Goal: Transaction & Acquisition: Purchase product/service

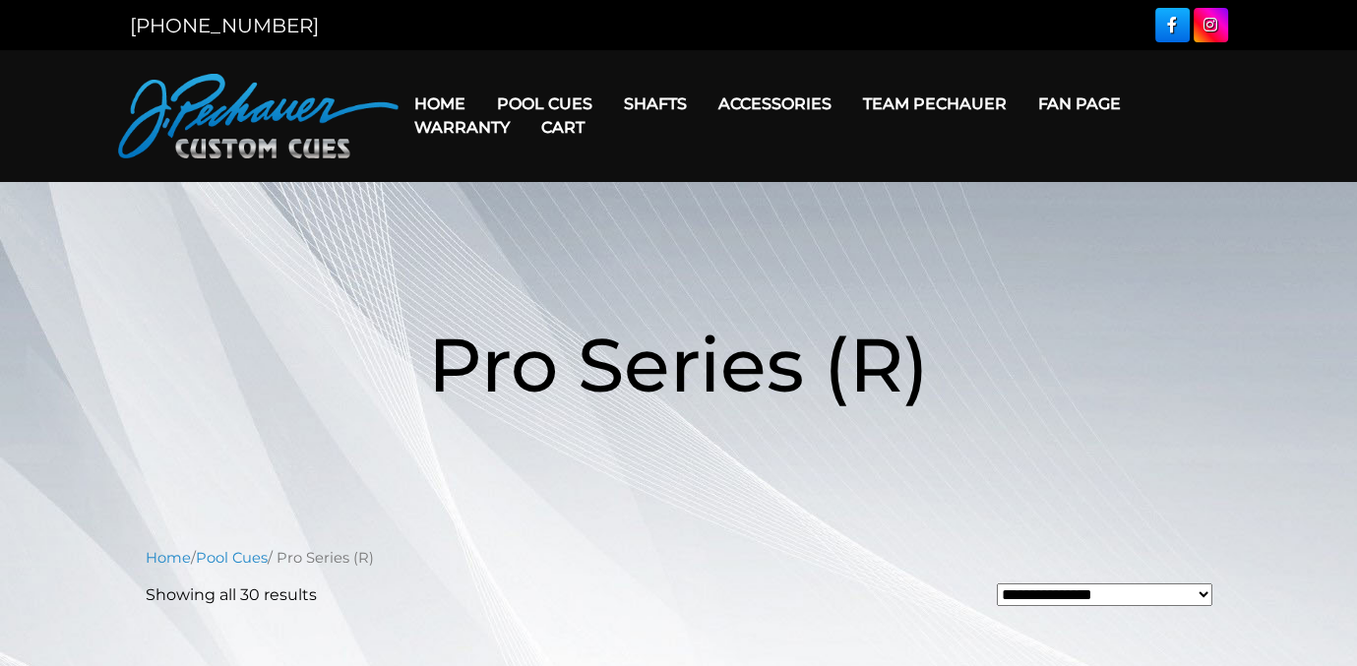
click at [566, 102] on link "Cart" at bounding box center [563, 127] width 75 height 50
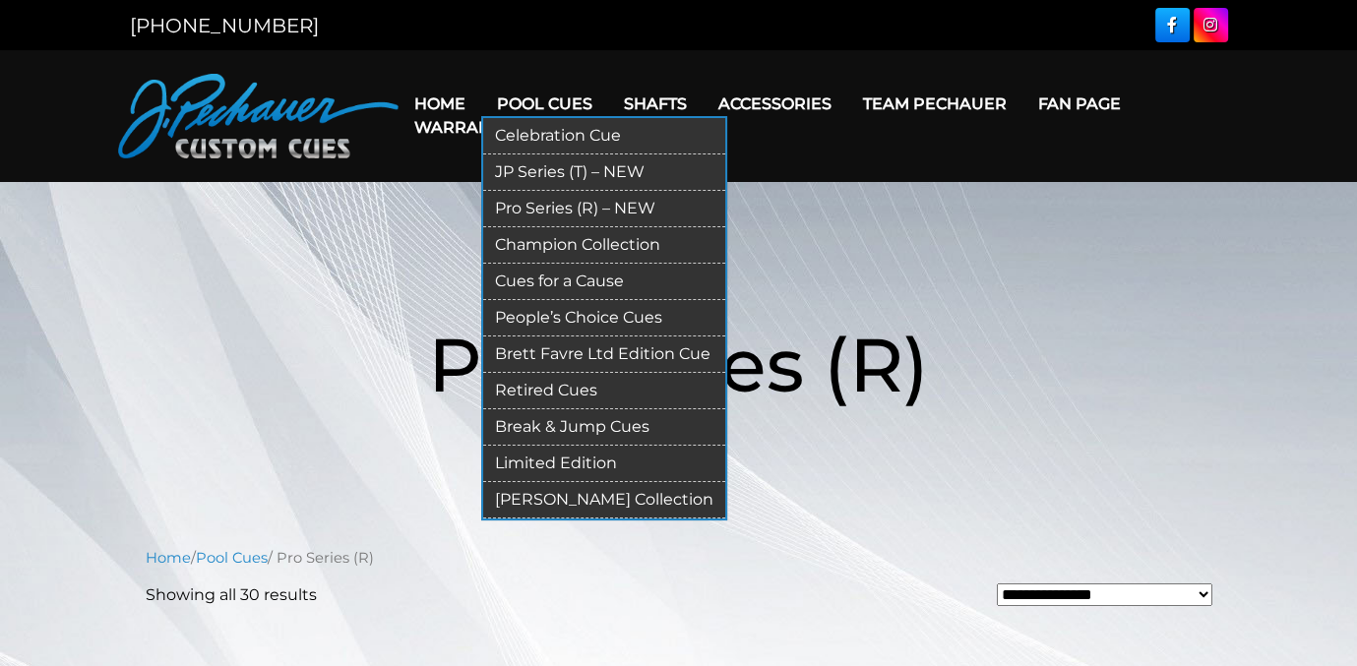
click at [535, 385] on link "Retired Cues" at bounding box center [604, 391] width 242 height 36
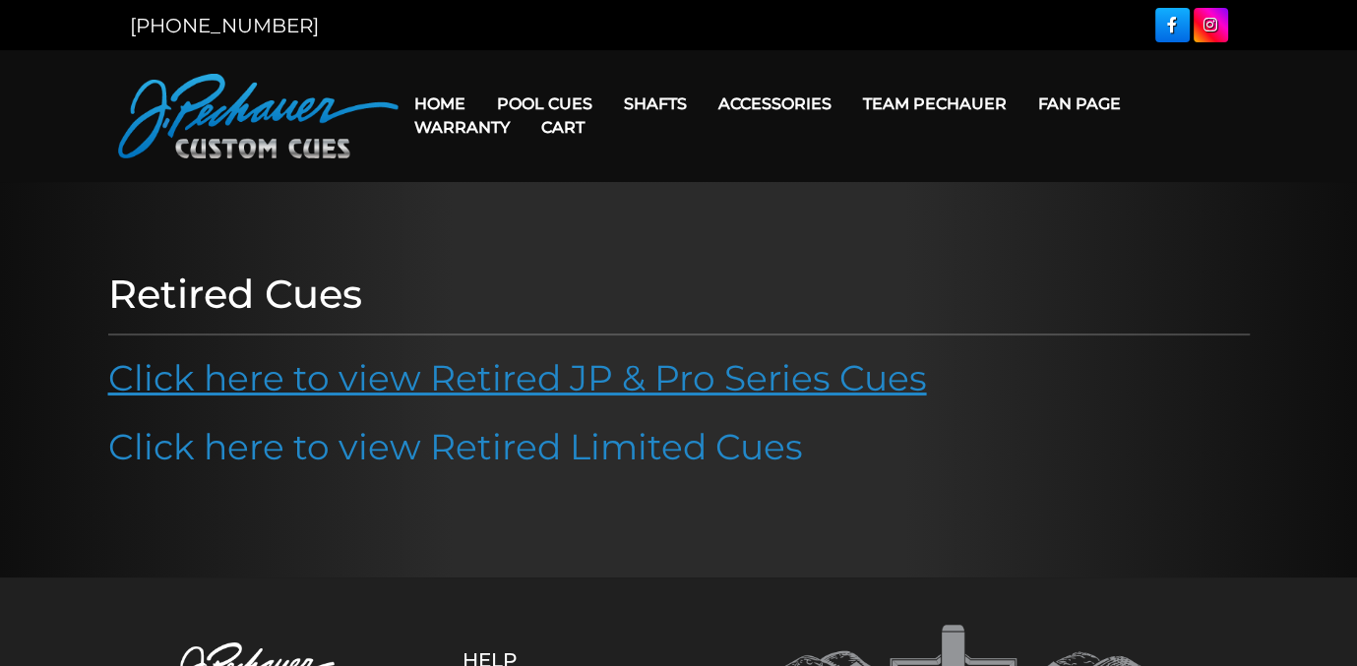
click at [535, 382] on link "Click here to view Retired JP & Pro Series Cues" at bounding box center [517, 377] width 819 height 43
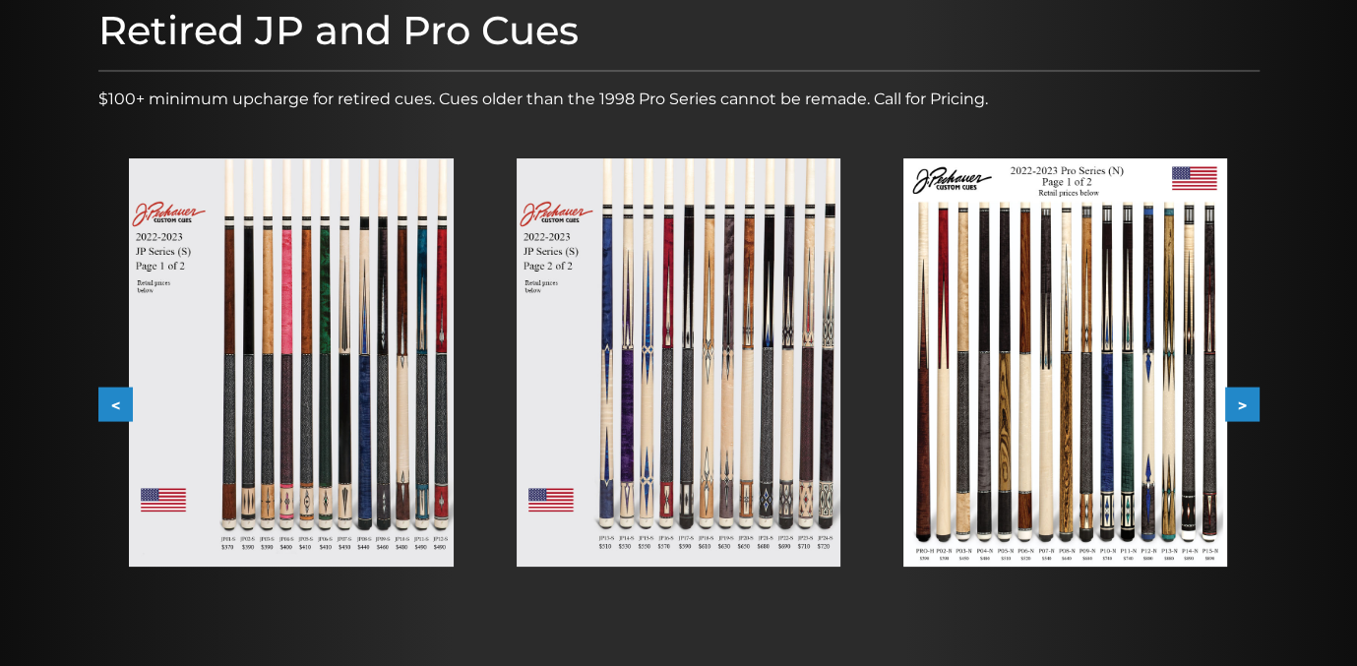
scroll to position [256, 0]
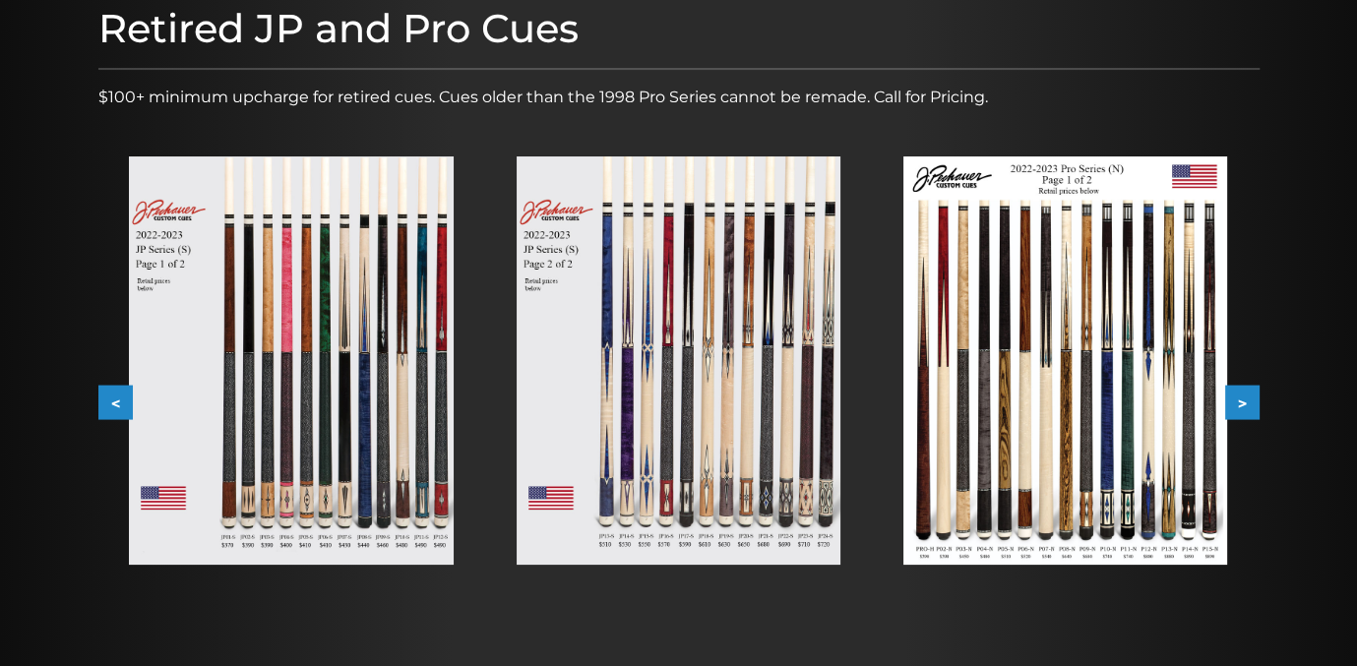
click at [1240, 392] on button ">" at bounding box center [1242, 403] width 34 height 34
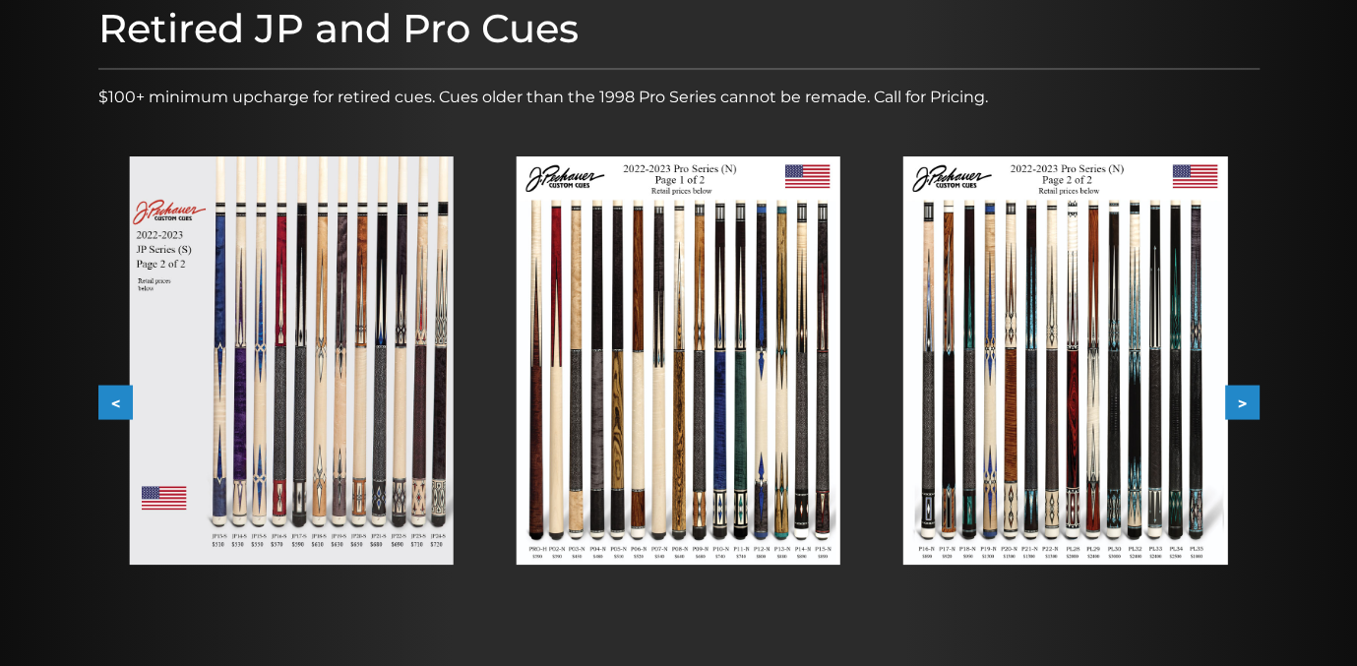
click at [1240, 392] on button ">" at bounding box center [1242, 403] width 34 height 34
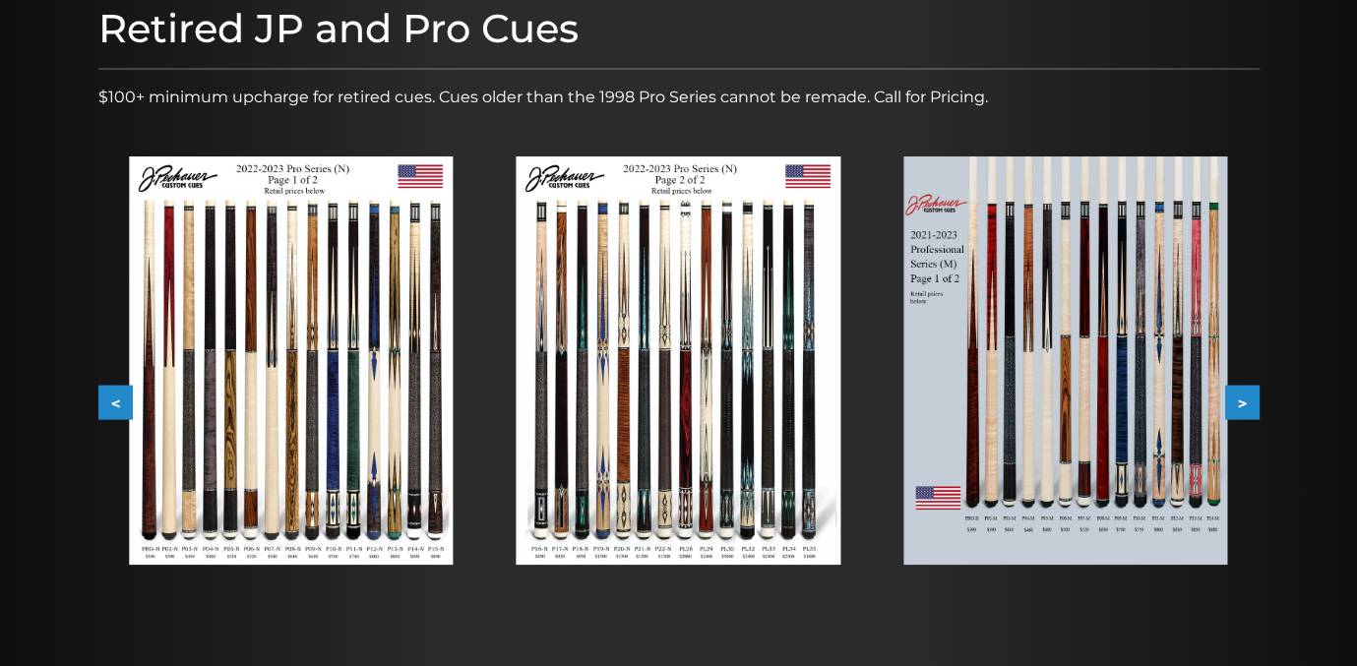
click at [1240, 394] on button ">" at bounding box center [1242, 403] width 34 height 34
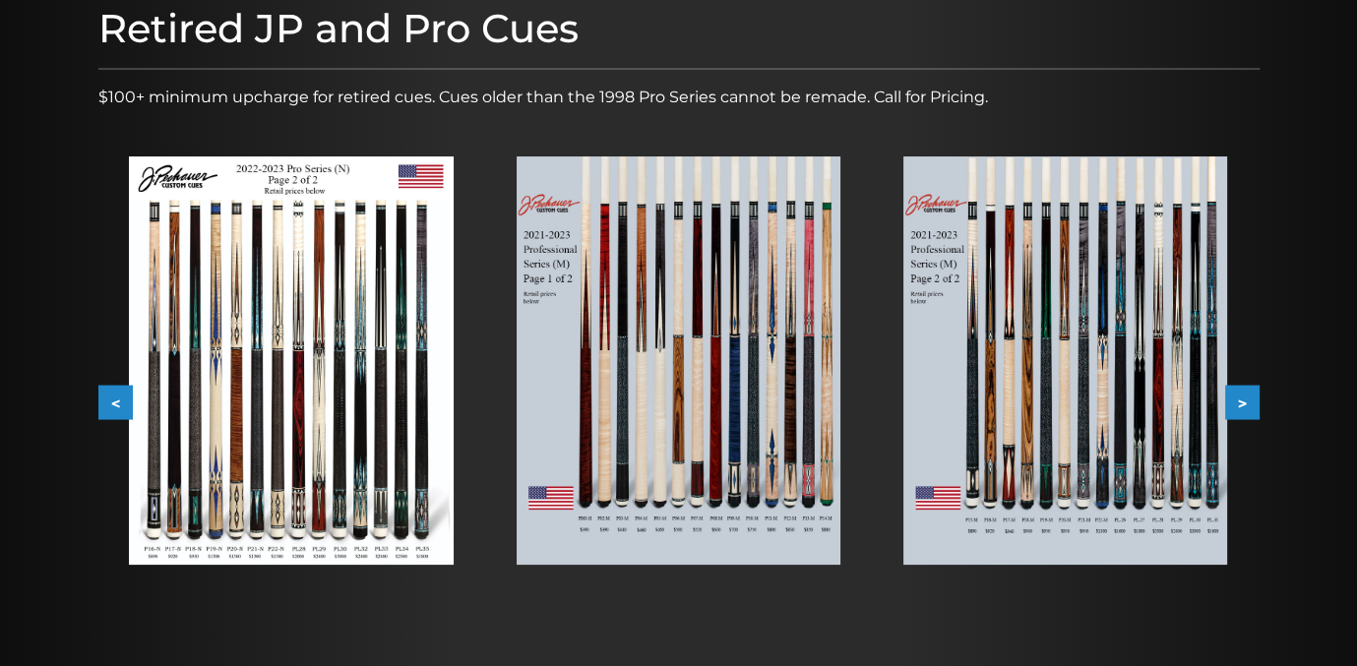
click at [1238, 394] on button ">" at bounding box center [1242, 403] width 34 height 34
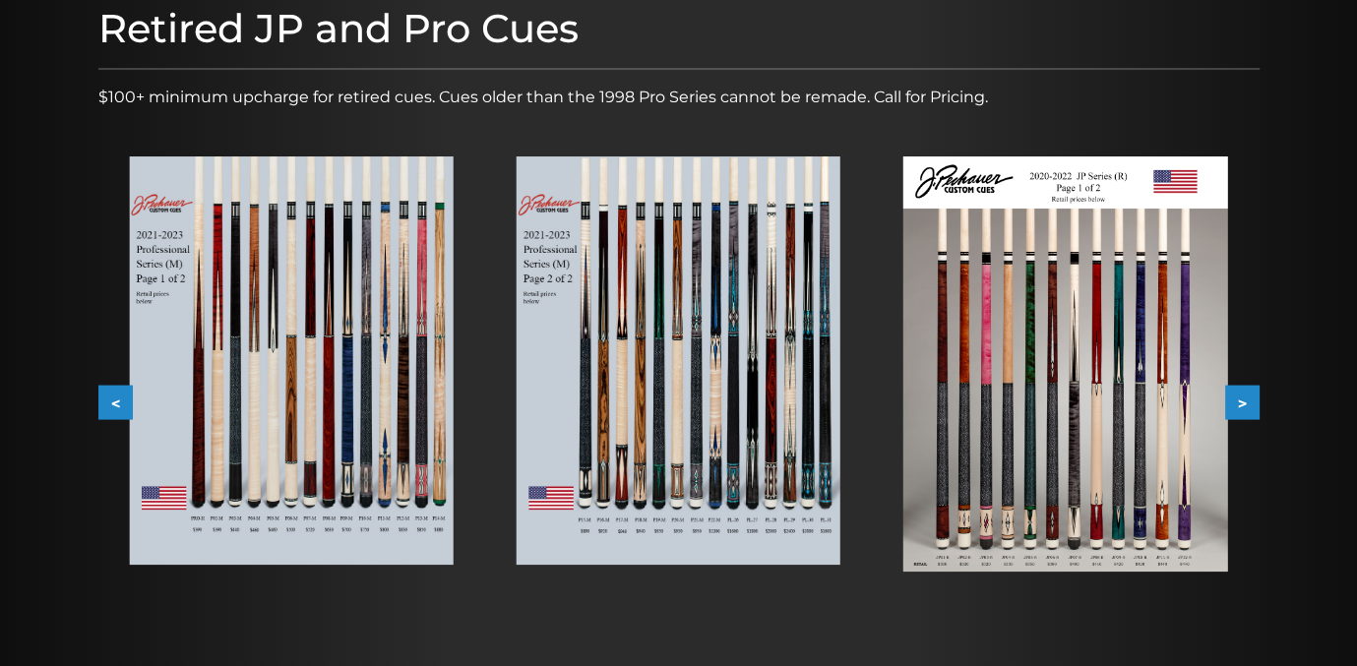
click at [1238, 394] on button ">" at bounding box center [1242, 403] width 34 height 34
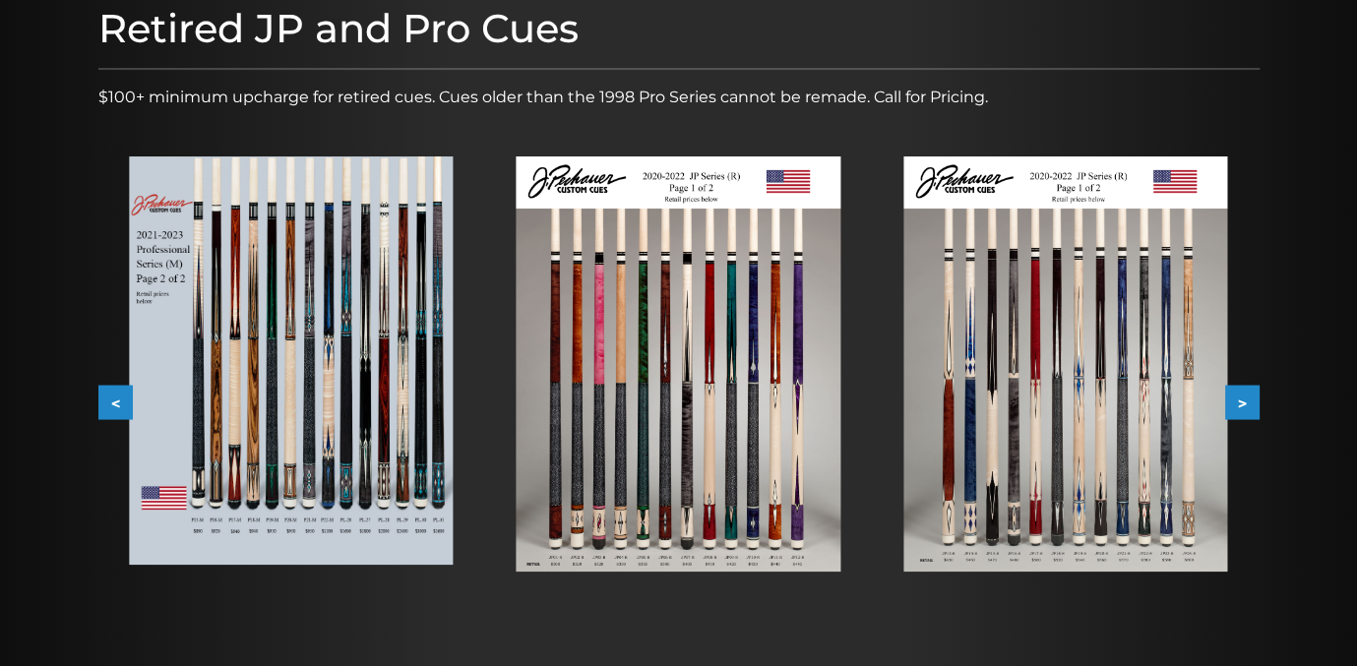
click at [1238, 394] on button ">" at bounding box center [1242, 403] width 34 height 34
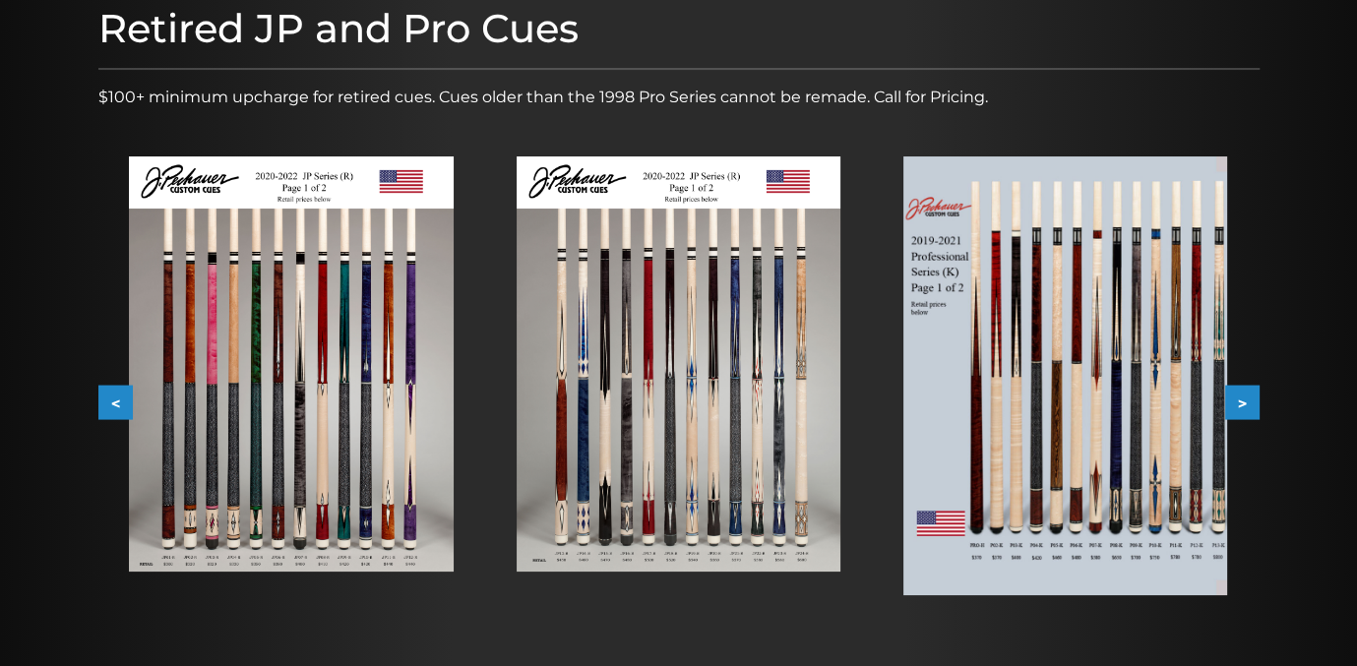
click at [1238, 394] on button ">" at bounding box center [1242, 403] width 34 height 34
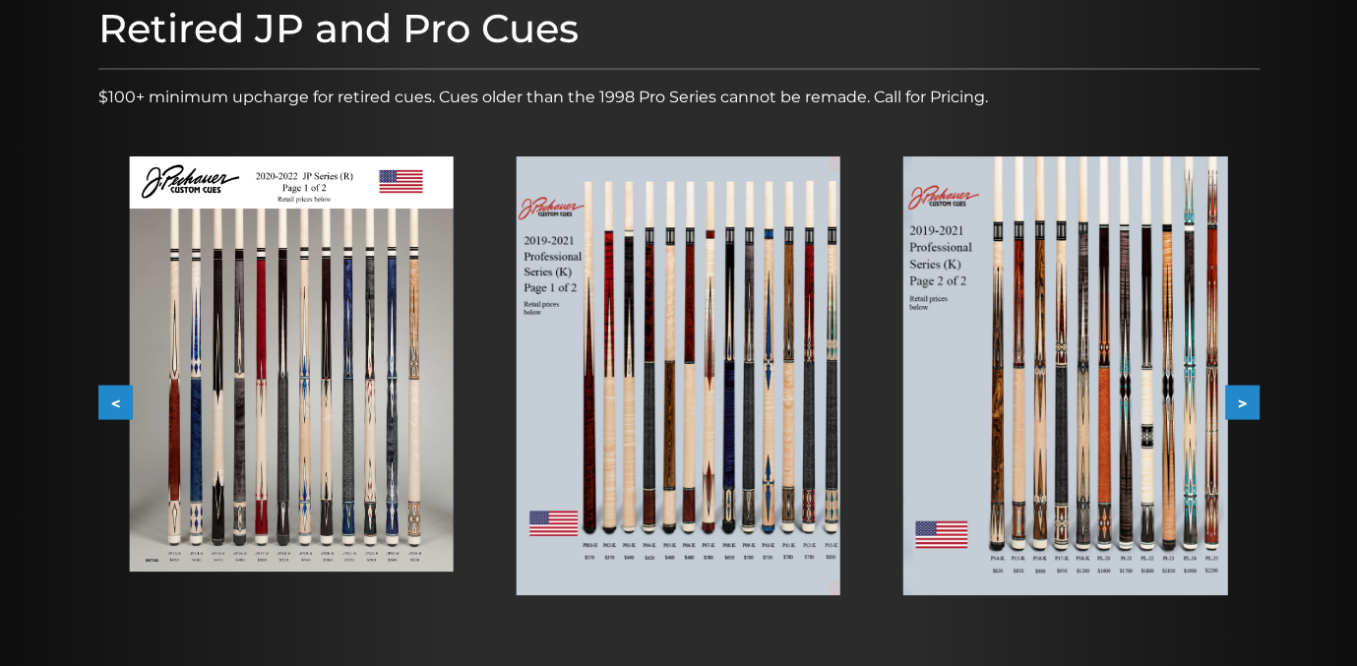
click at [1238, 394] on button ">" at bounding box center [1242, 403] width 34 height 34
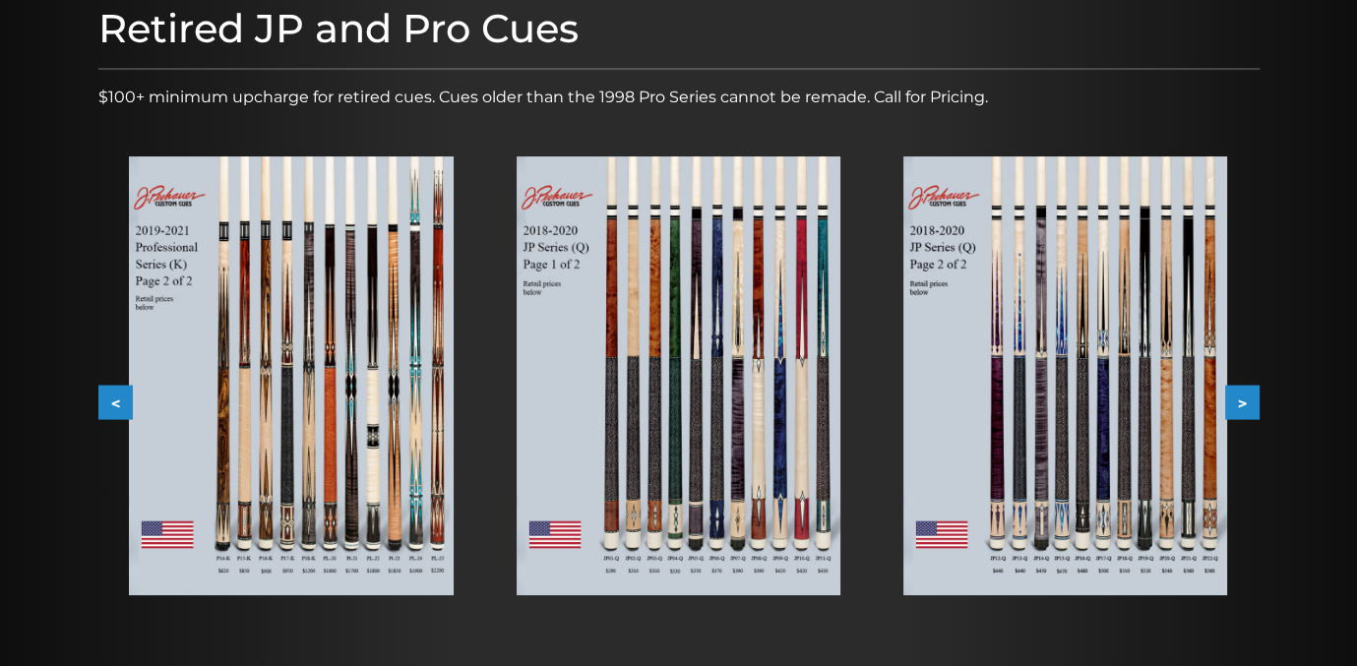
click at [1238, 394] on button ">" at bounding box center [1242, 403] width 34 height 34
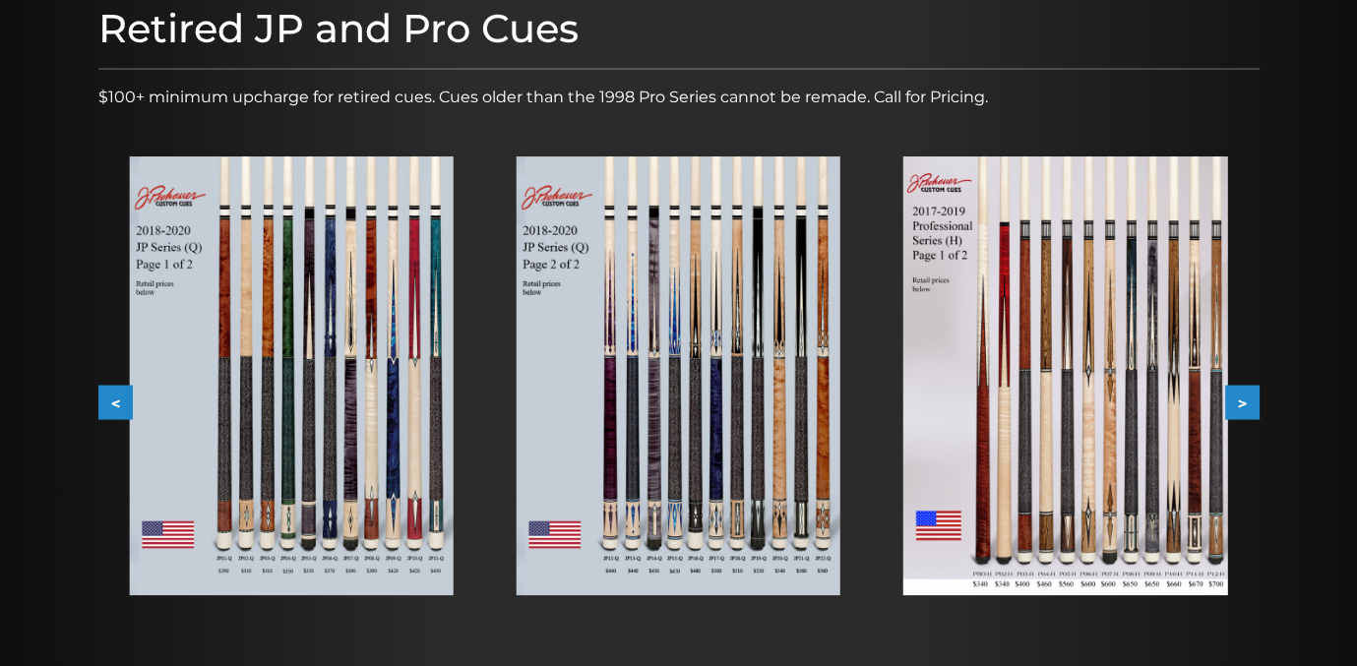
click at [1238, 394] on button ">" at bounding box center [1242, 403] width 34 height 34
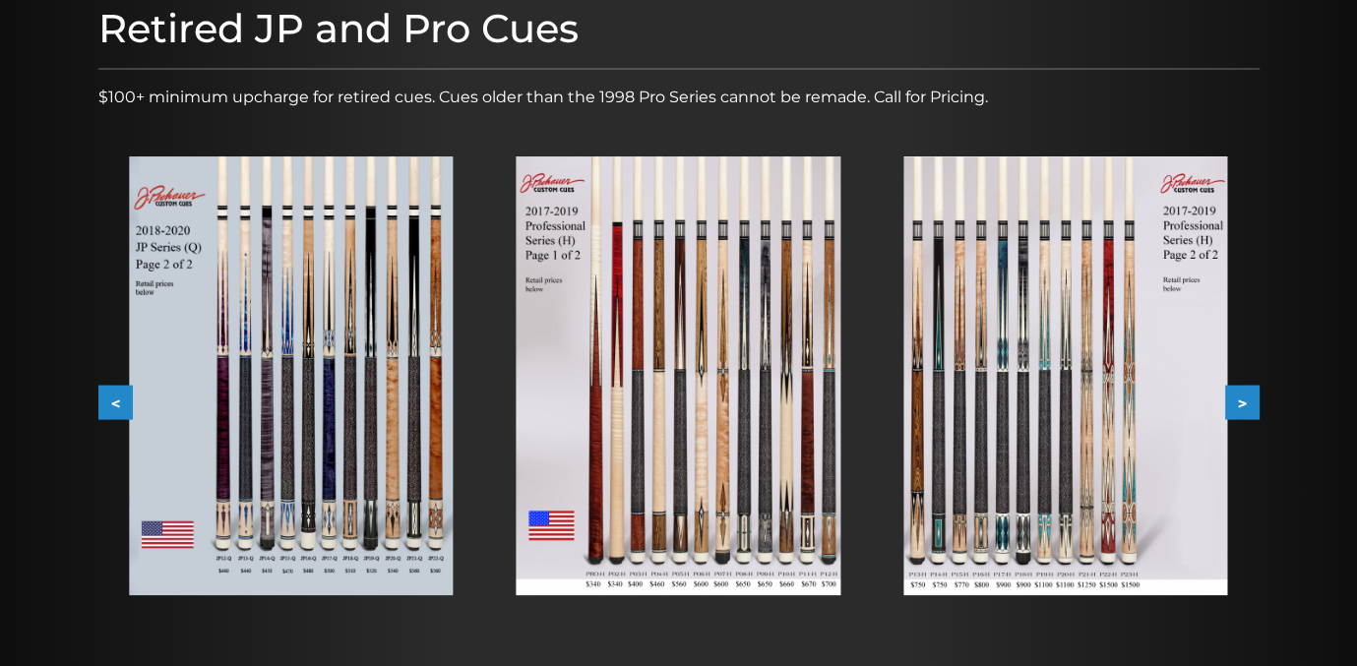
click at [1238, 394] on button ">" at bounding box center [1242, 403] width 34 height 34
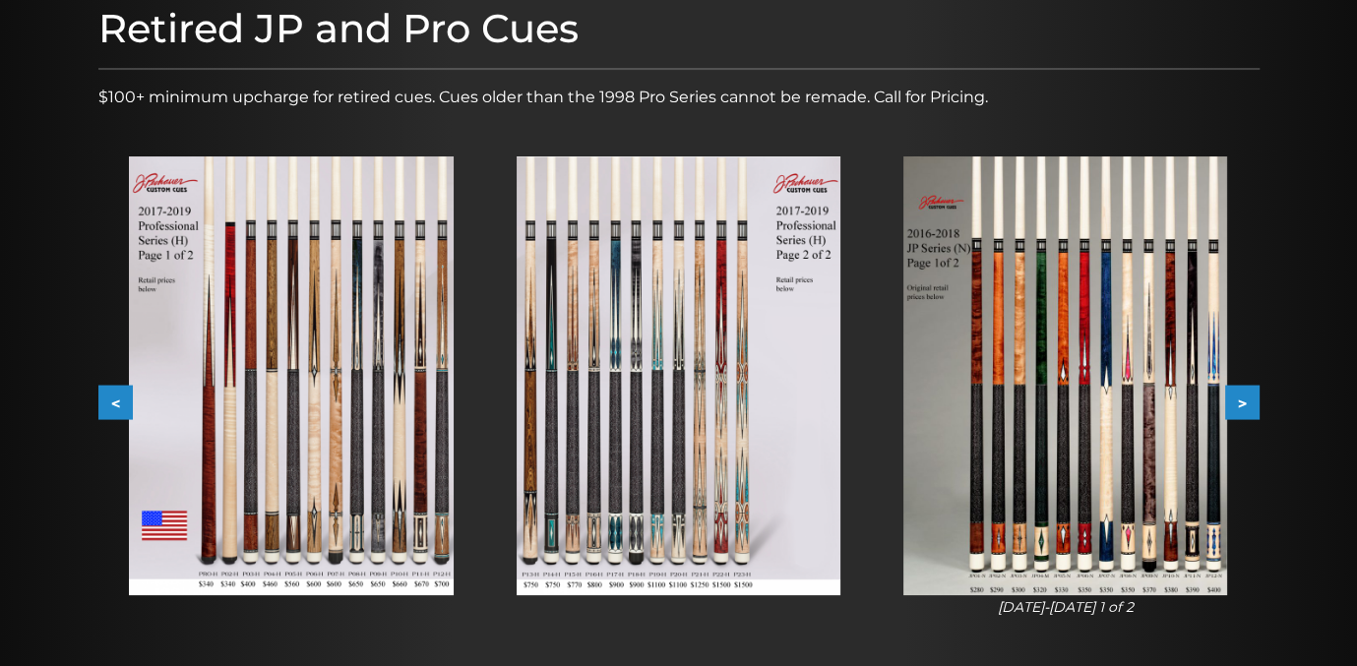
click at [1238, 394] on button ">" at bounding box center [1242, 403] width 34 height 34
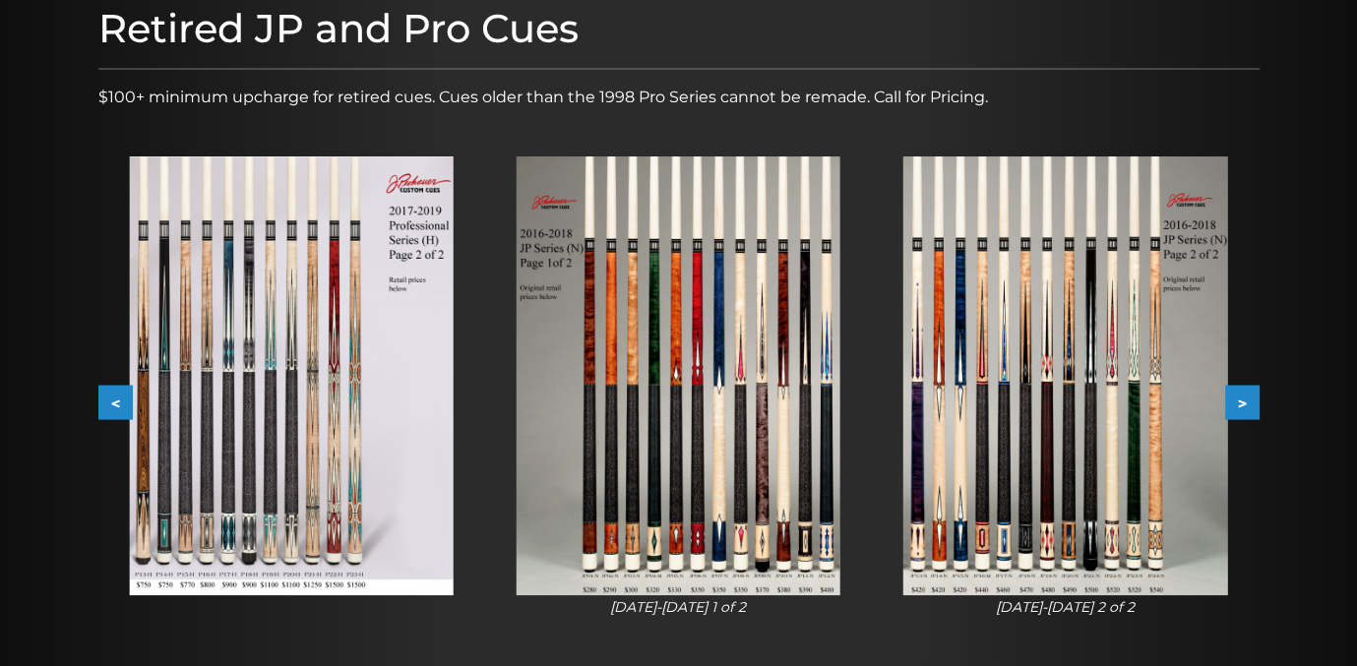
click at [1238, 394] on button ">" at bounding box center [1242, 403] width 34 height 34
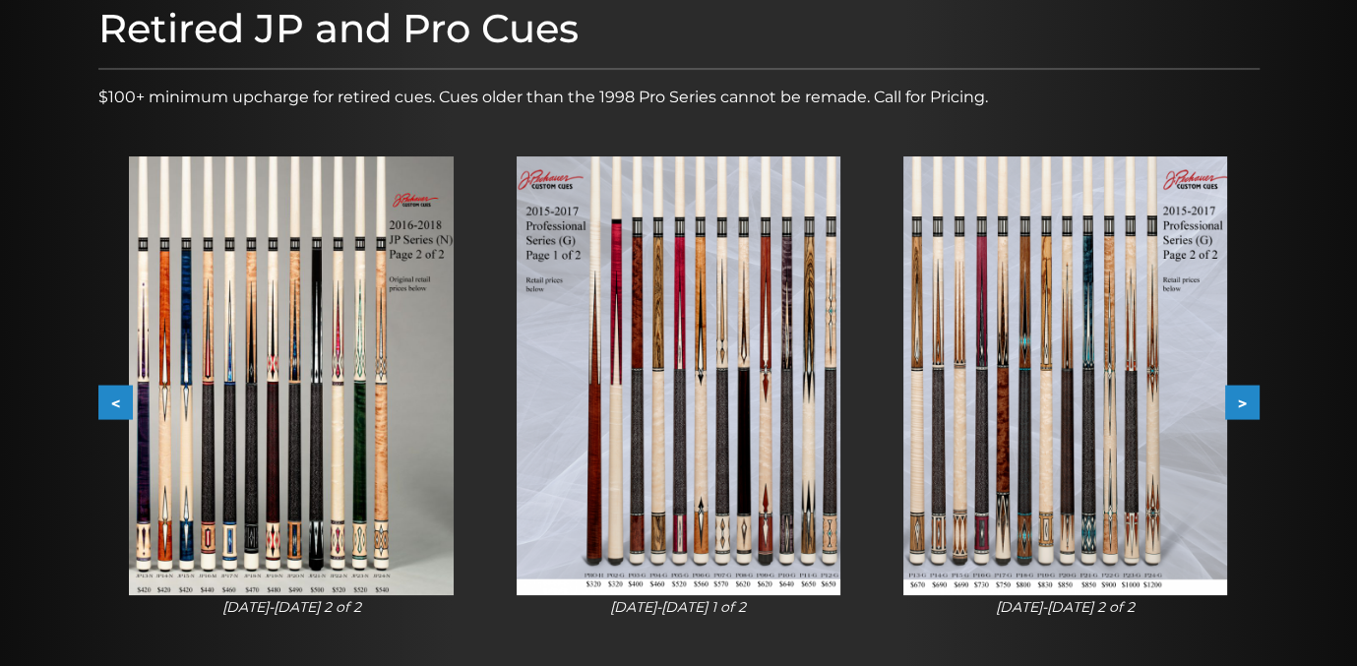
click at [1238, 394] on button ">" at bounding box center [1242, 403] width 34 height 34
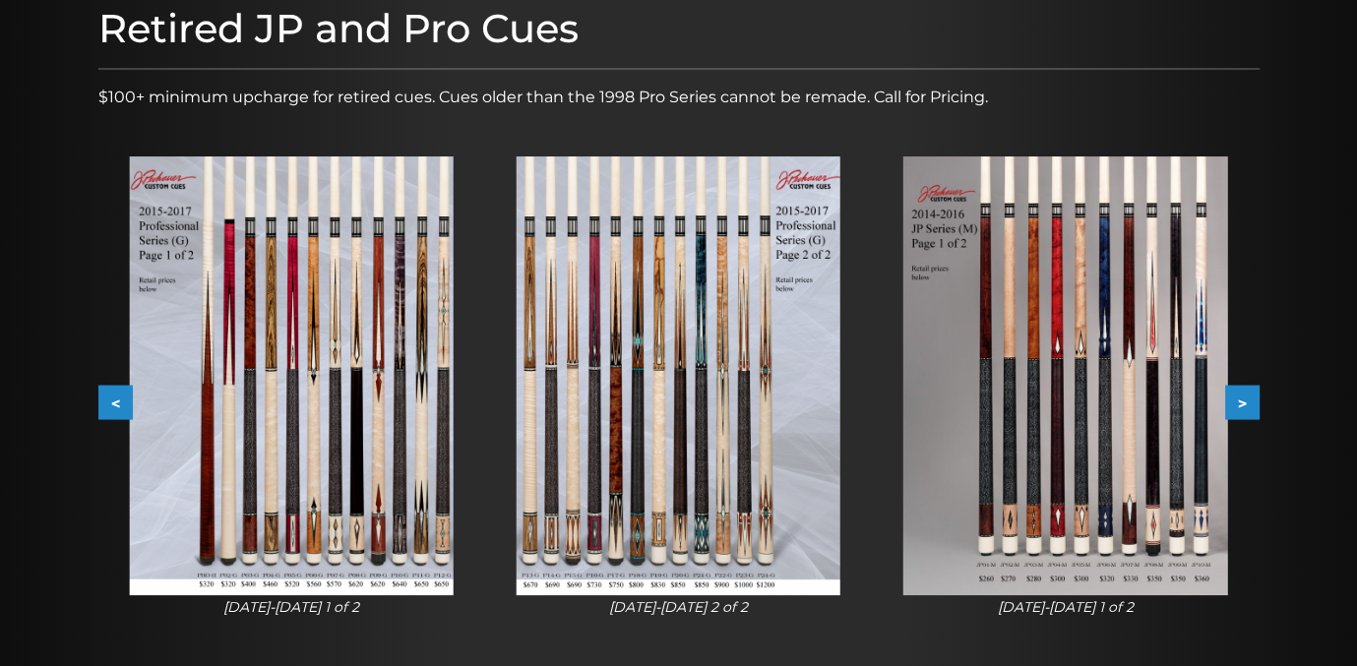
click at [1238, 394] on button ">" at bounding box center [1242, 403] width 34 height 34
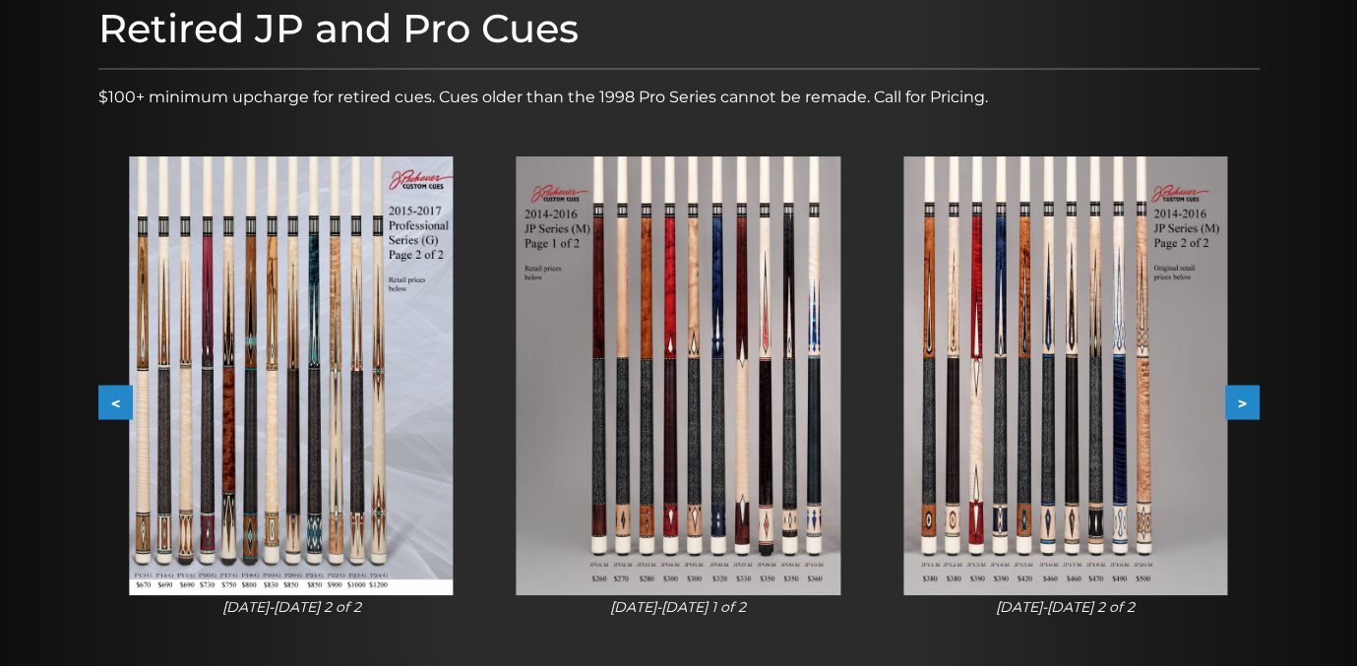
click at [1238, 394] on button ">" at bounding box center [1242, 403] width 34 height 34
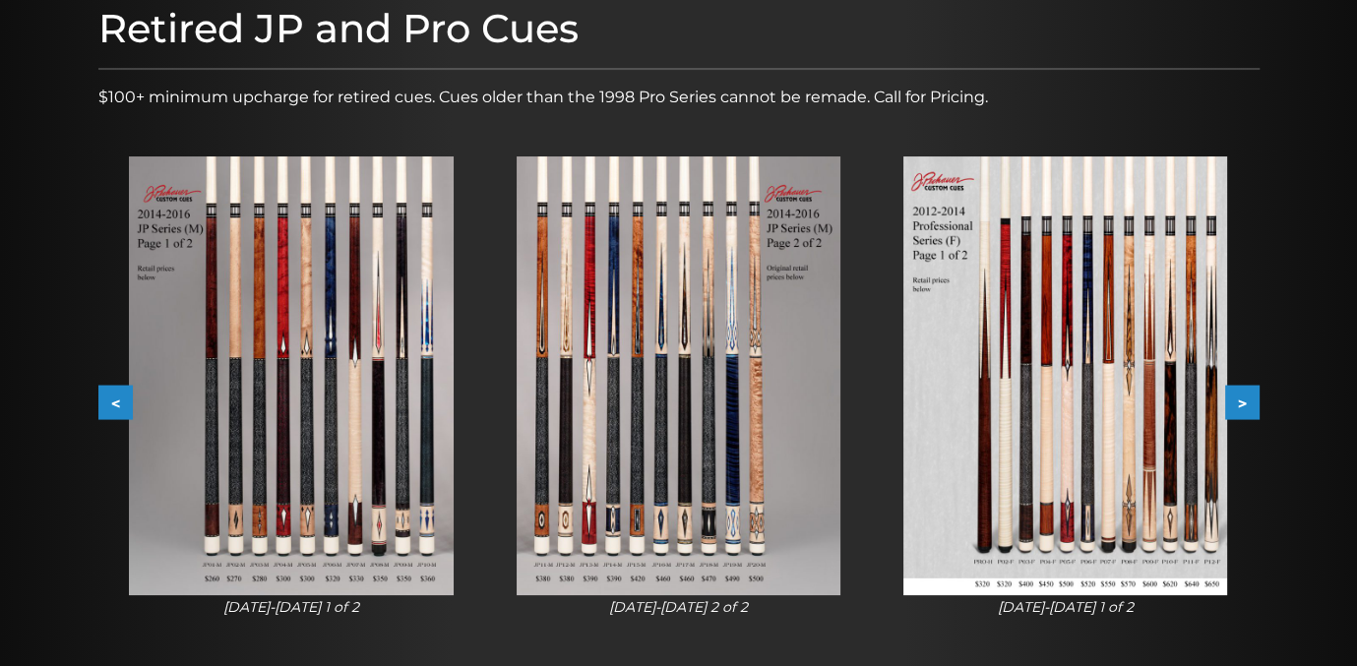
click at [1238, 394] on button ">" at bounding box center [1242, 403] width 34 height 34
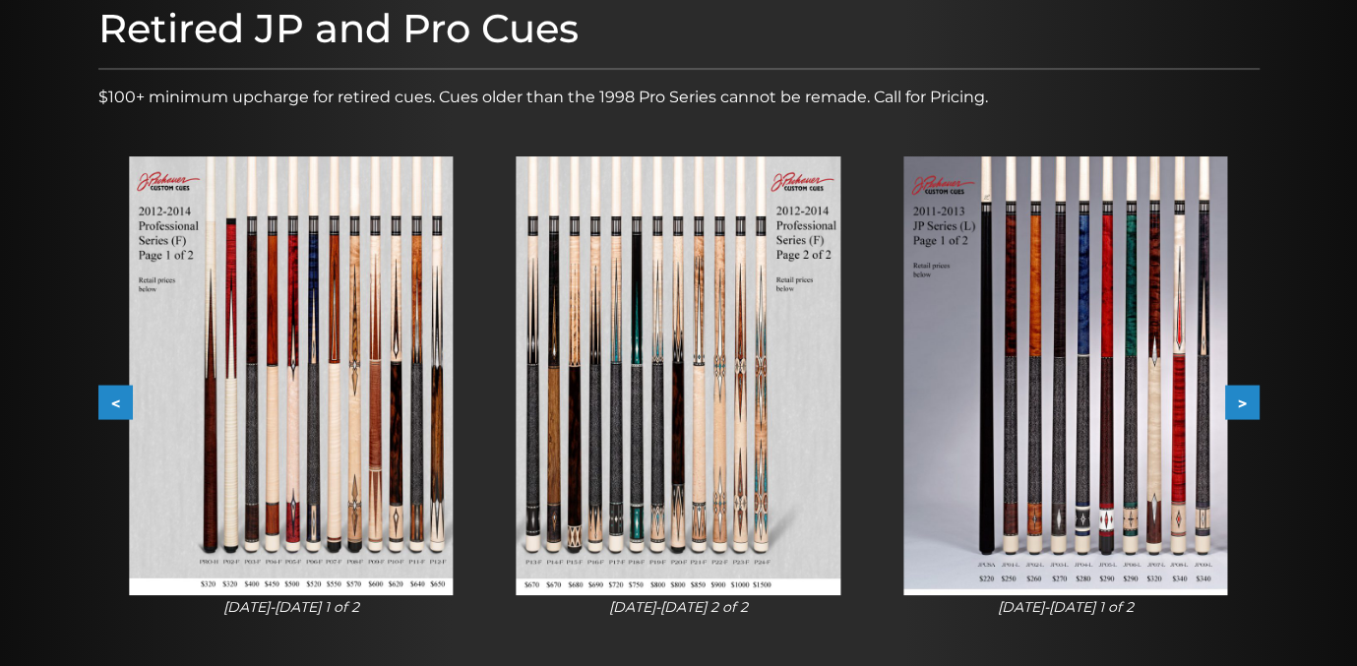
click at [1238, 394] on button ">" at bounding box center [1242, 403] width 34 height 34
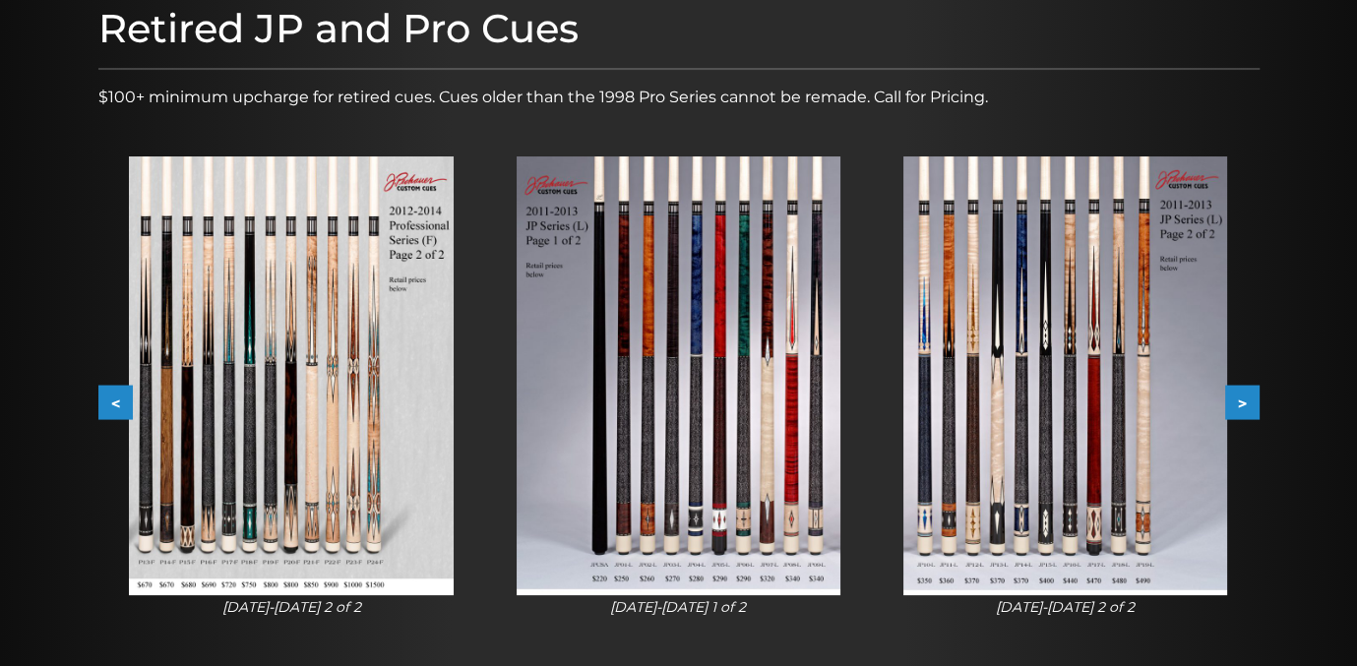
click at [1238, 394] on button ">" at bounding box center [1242, 403] width 34 height 34
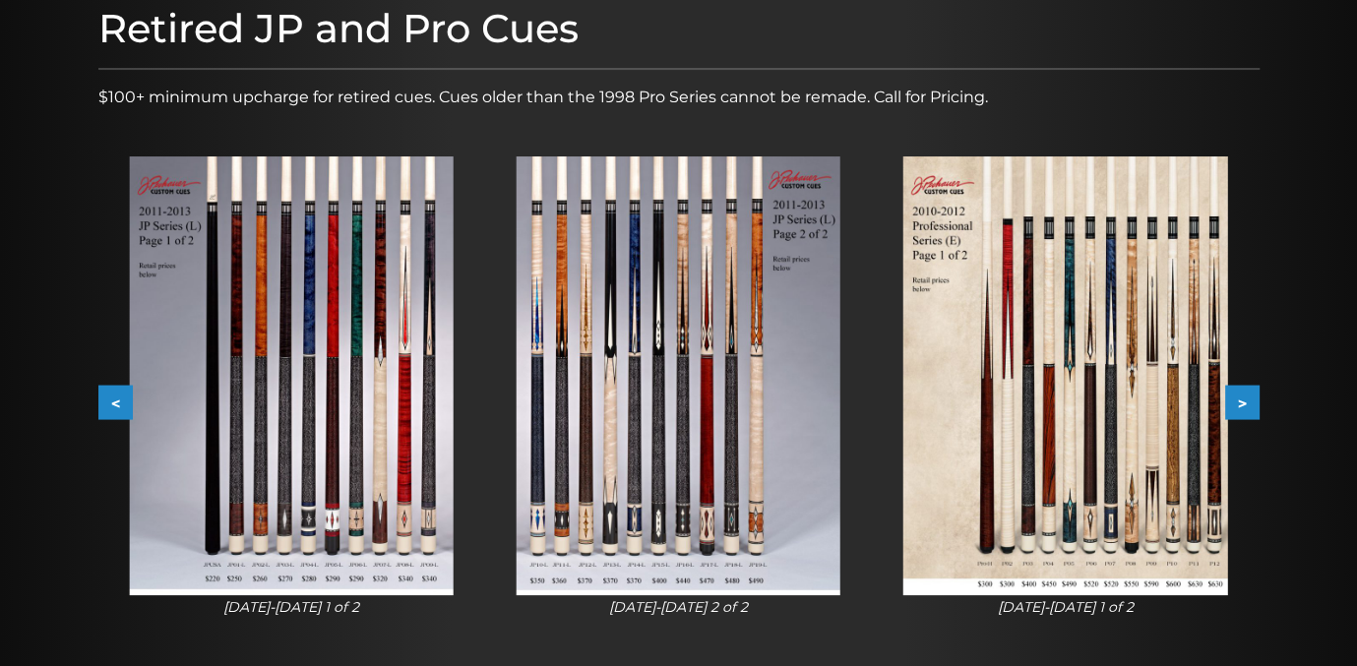
click at [1238, 394] on button ">" at bounding box center [1242, 403] width 34 height 34
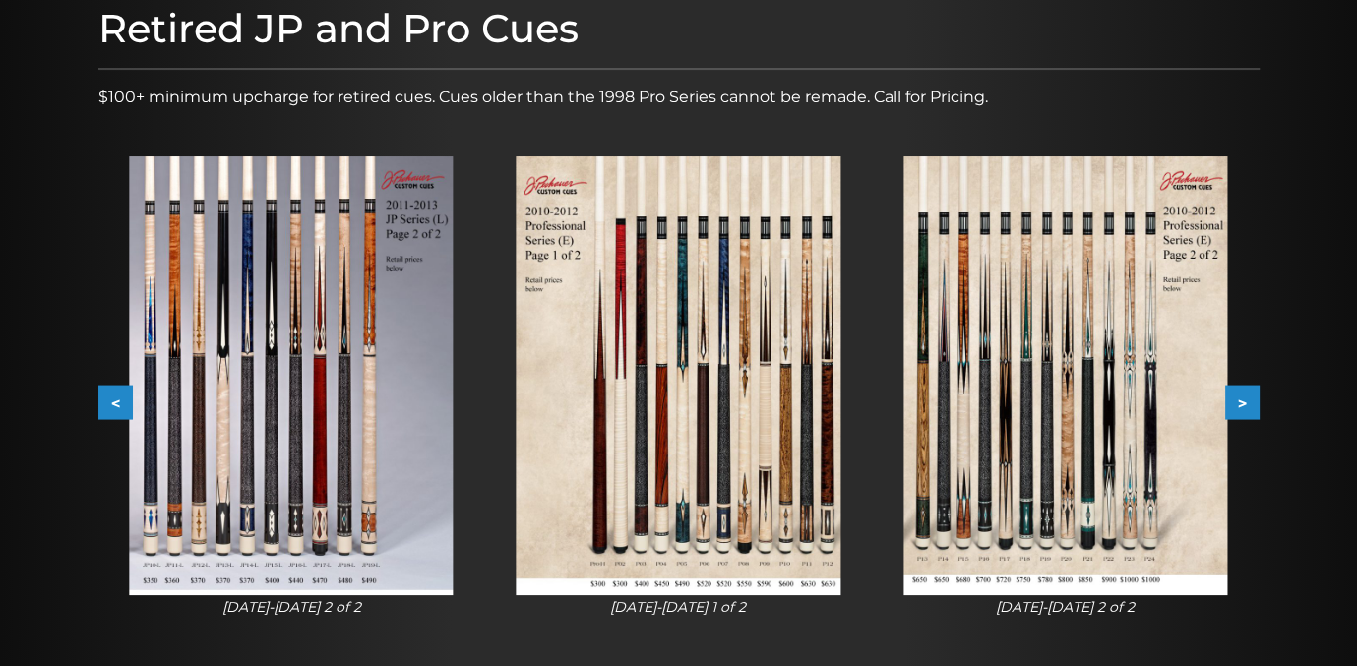
click at [1238, 394] on button ">" at bounding box center [1242, 403] width 34 height 34
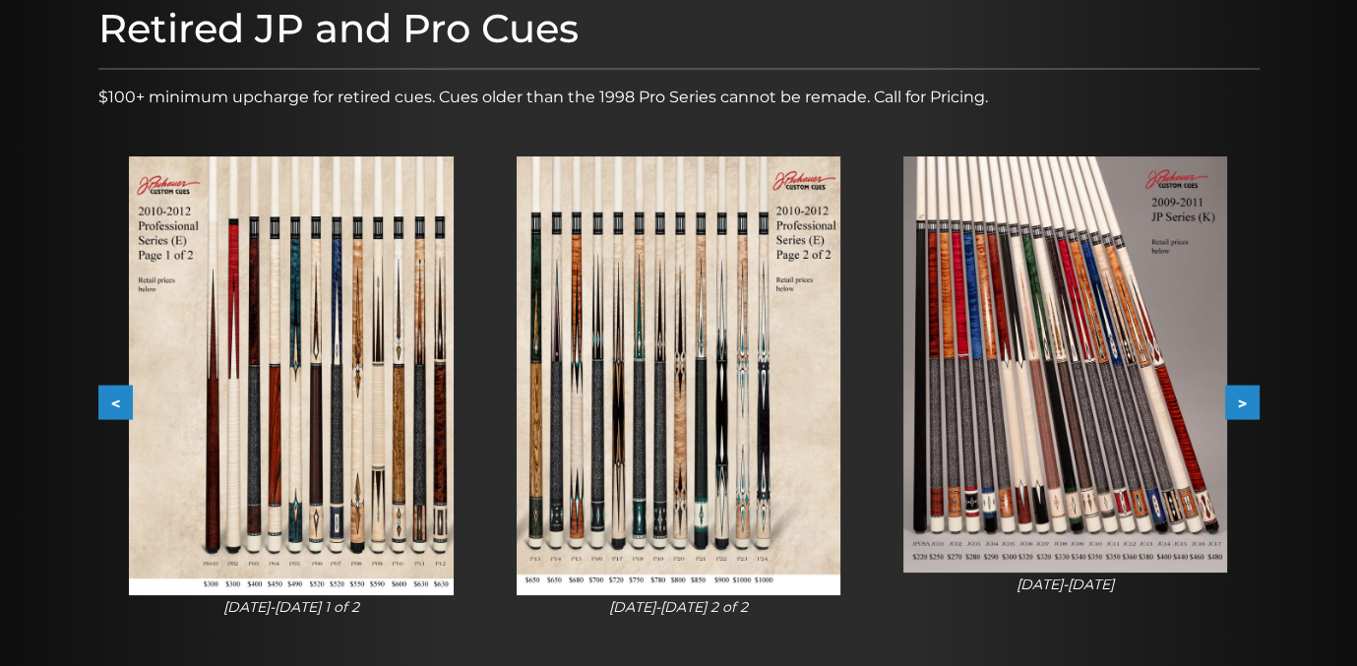
click at [1238, 394] on button ">" at bounding box center [1242, 403] width 34 height 34
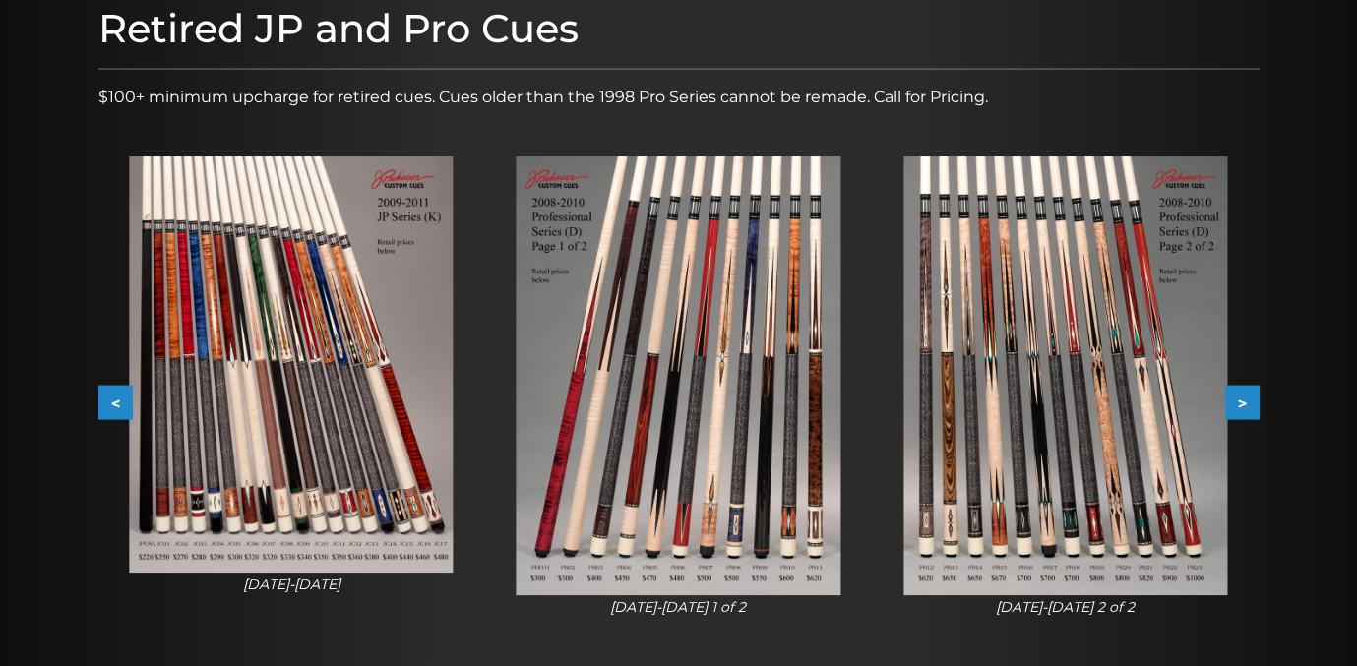
click at [1238, 394] on button ">" at bounding box center [1242, 403] width 34 height 34
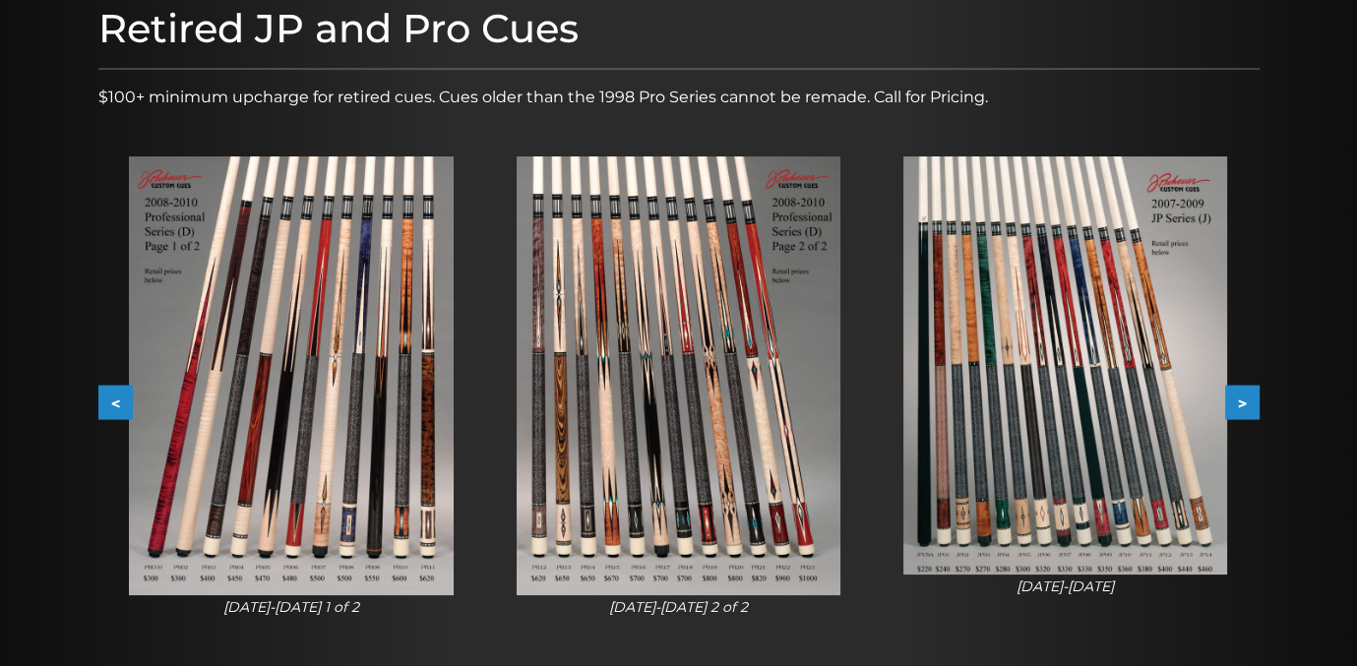
click at [1238, 394] on button ">" at bounding box center [1242, 403] width 34 height 34
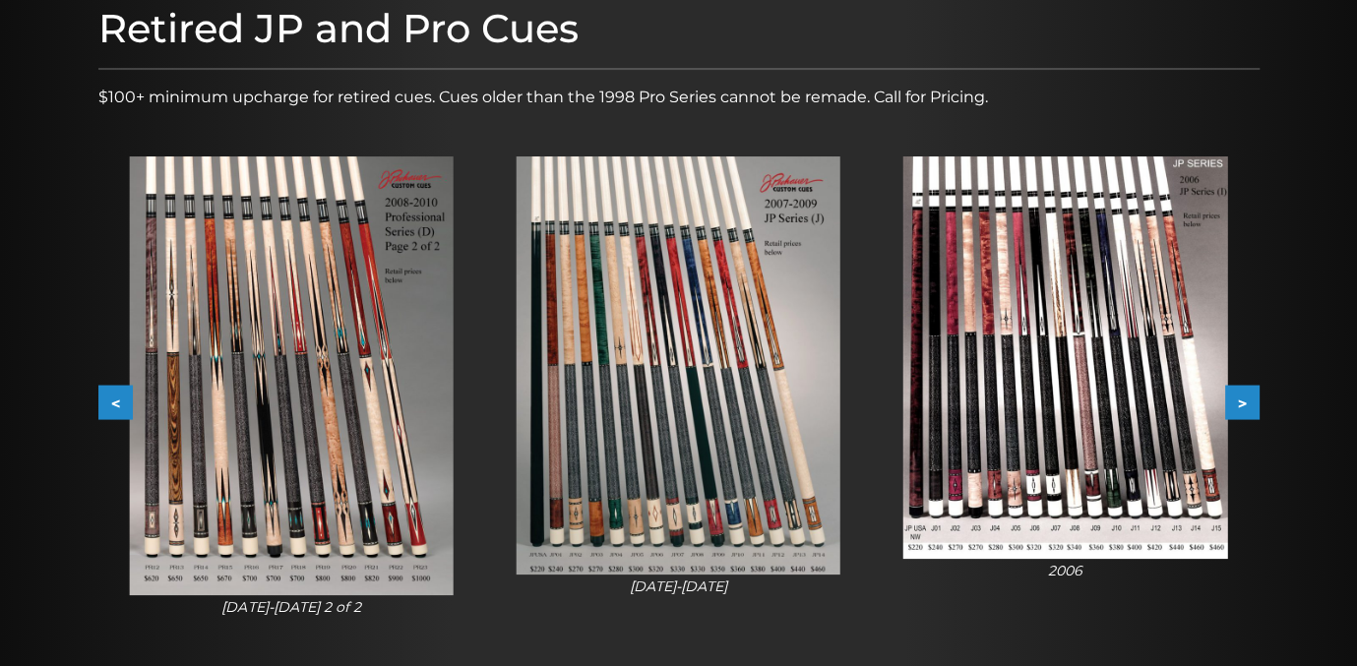
click at [1238, 394] on button ">" at bounding box center [1242, 403] width 34 height 34
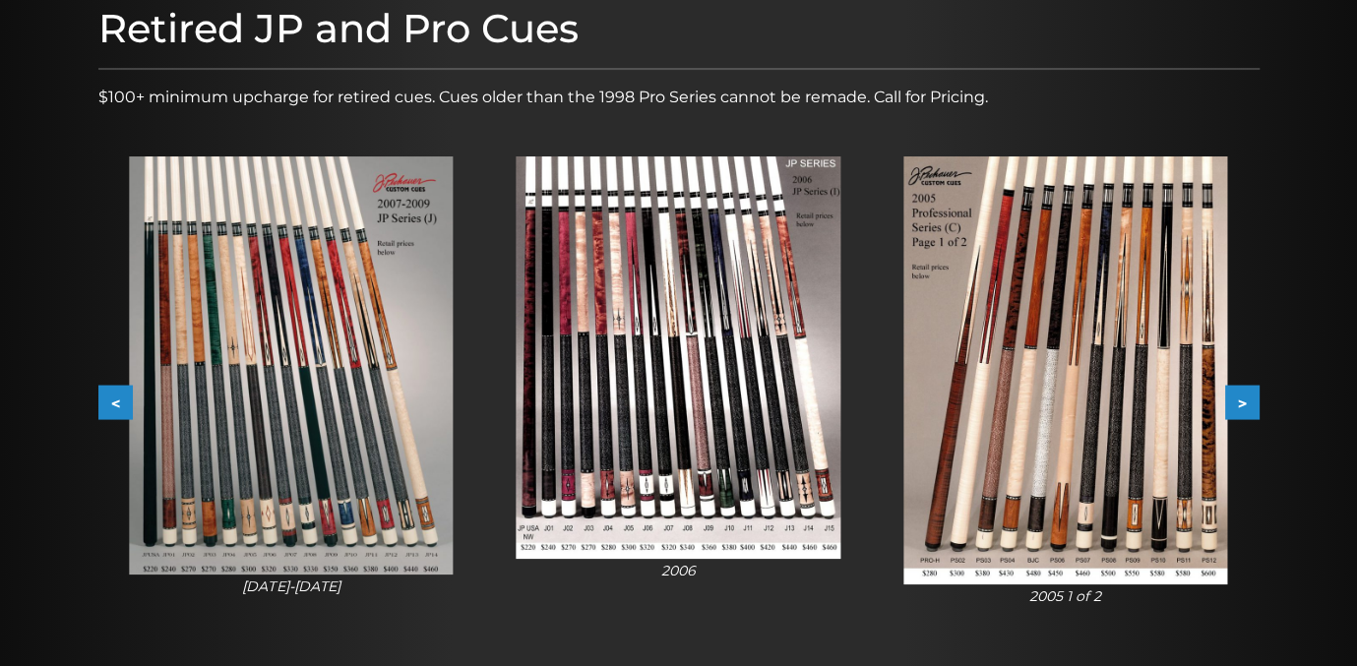
click at [1238, 394] on button ">" at bounding box center [1242, 403] width 34 height 34
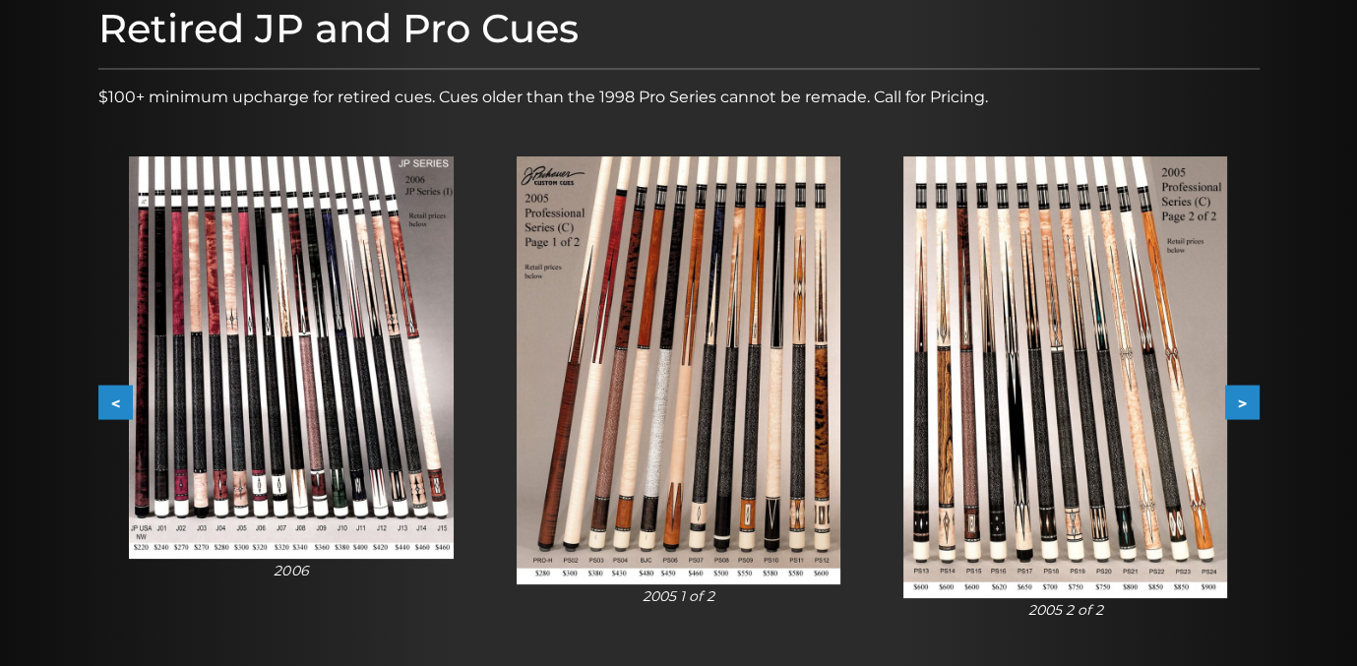
click at [114, 402] on button "<" at bounding box center [115, 403] width 34 height 34
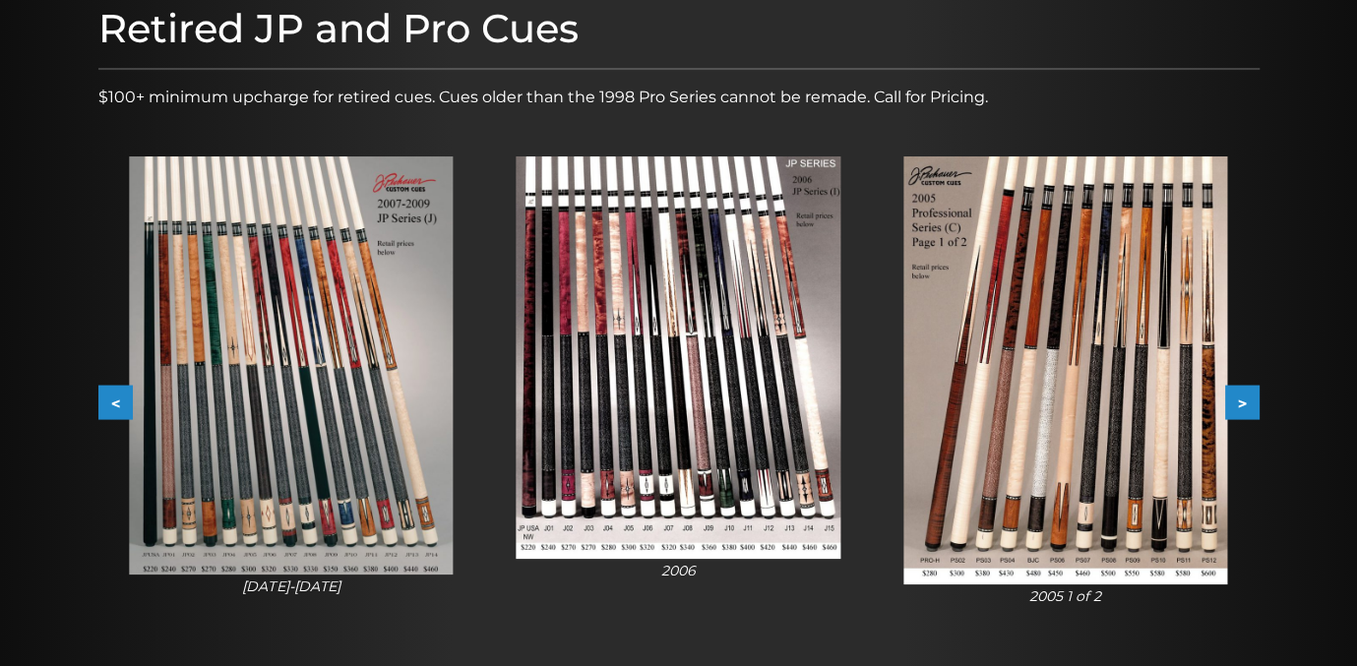
click at [114, 402] on button "<" at bounding box center [115, 403] width 34 height 34
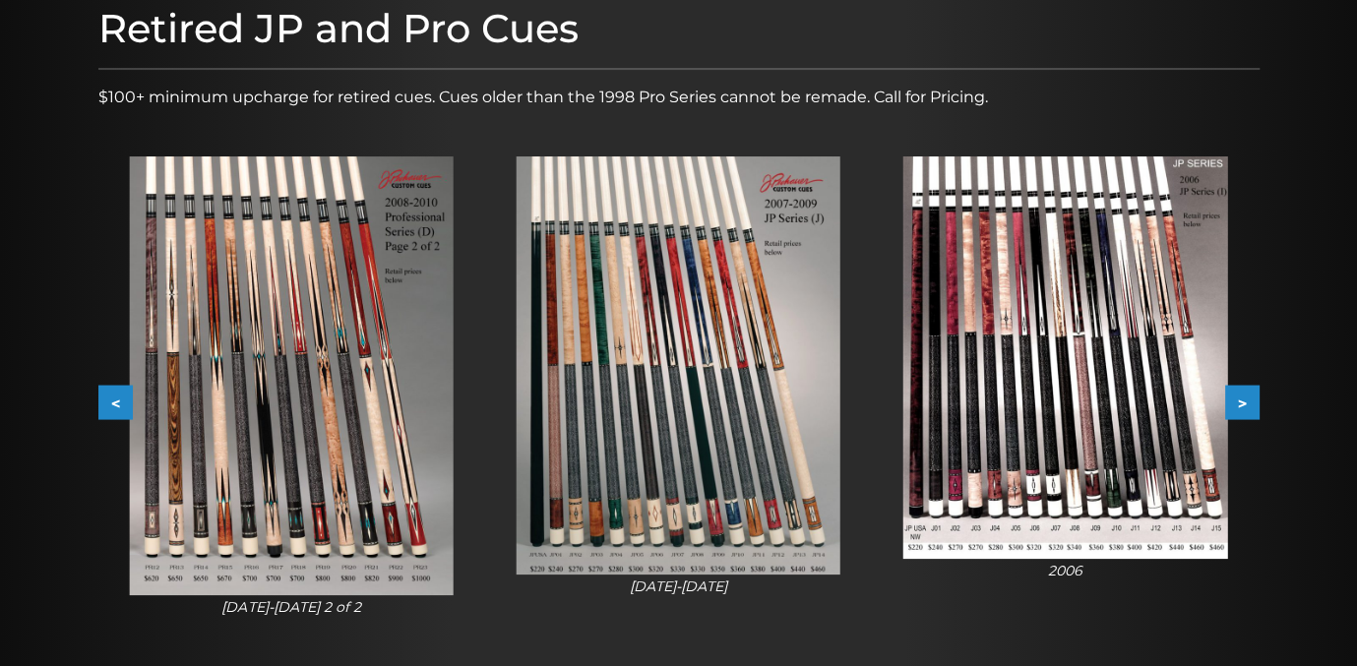
click at [114, 402] on button "<" at bounding box center [115, 403] width 34 height 34
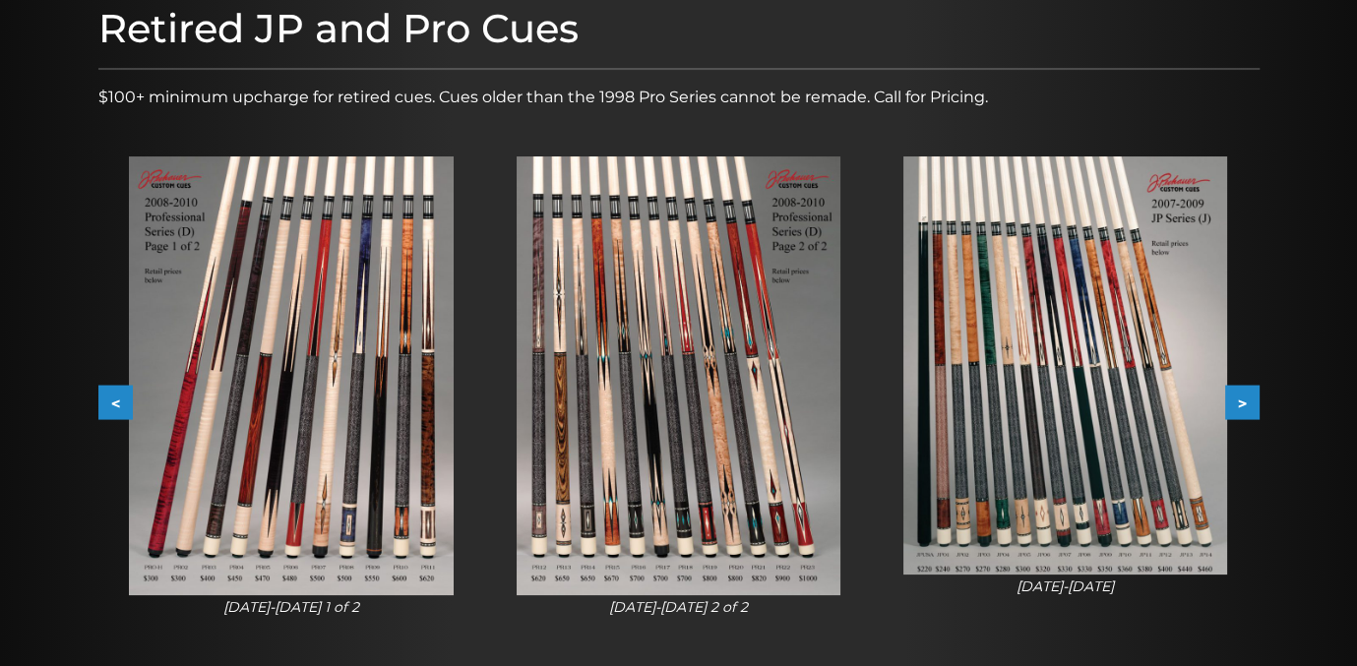
click at [114, 402] on button "<" at bounding box center [115, 403] width 34 height 34
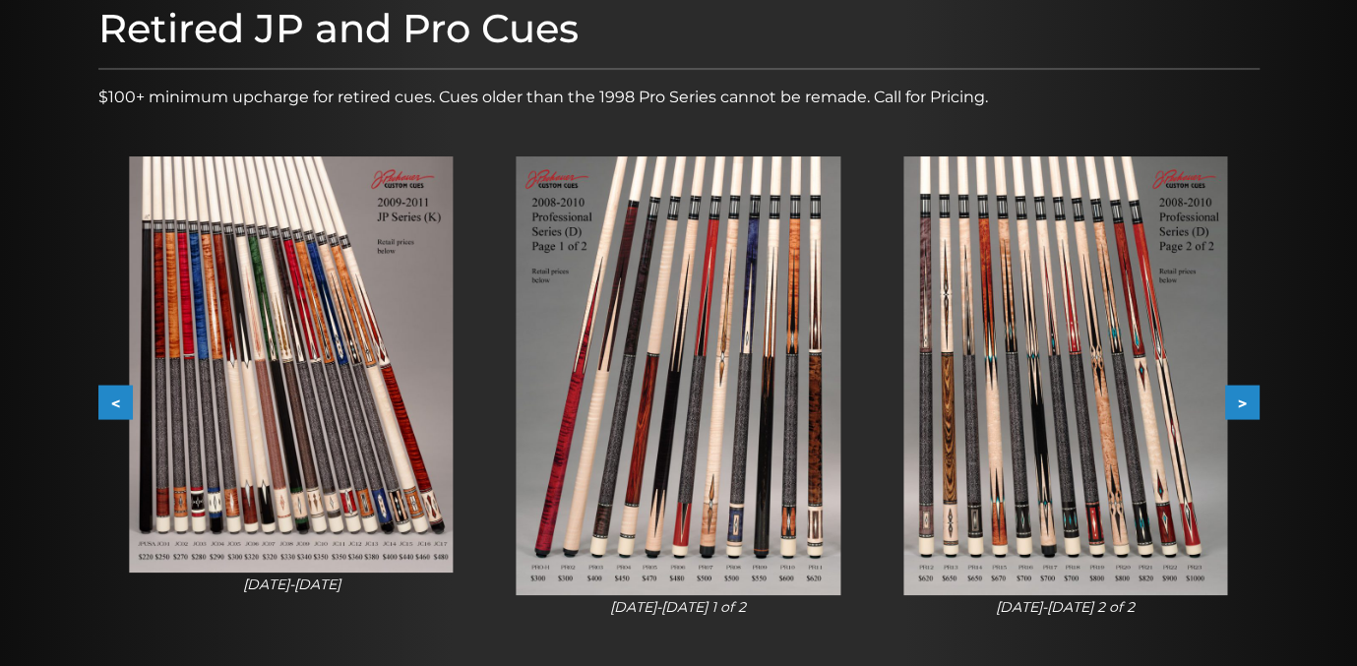
click at [114, 402] on button "<" at bounding box center [115, 403] width 34 height 34
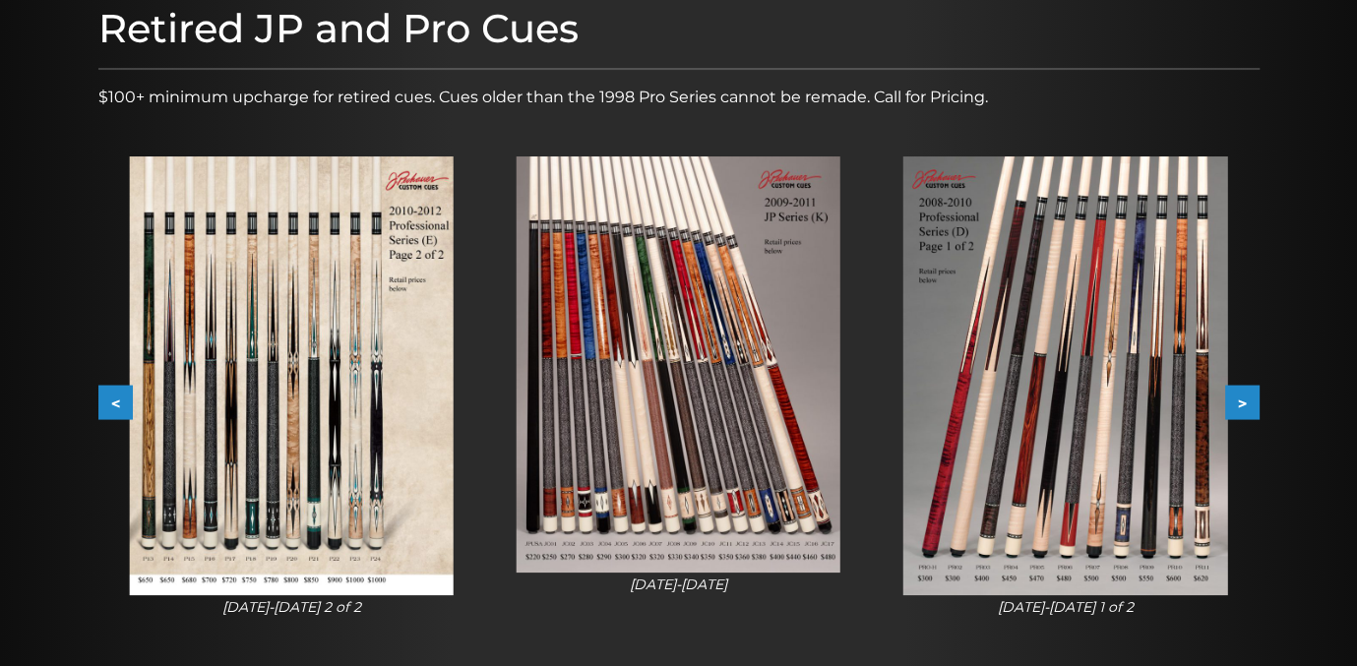
click at [111, 401] on button "<" at bounding box center [115, 403] width 34 height 34
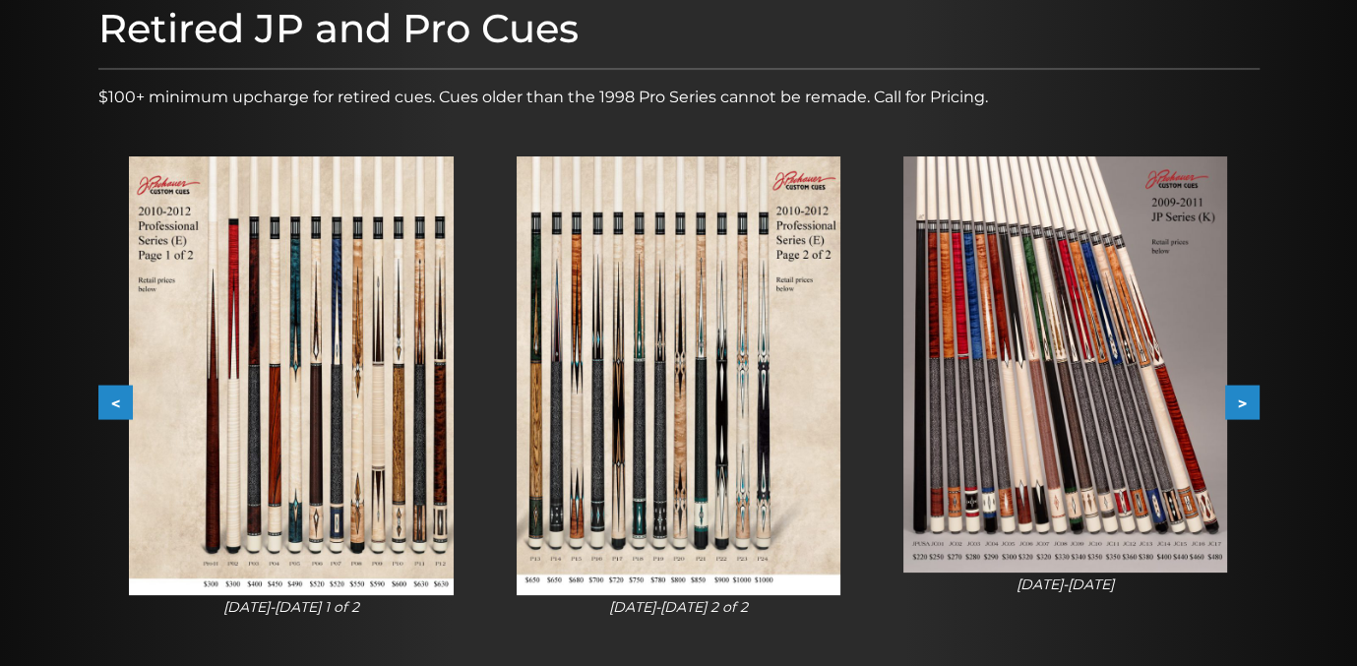
click at [301, 446] on img at bounding box center [291, 375] width 324 height 439
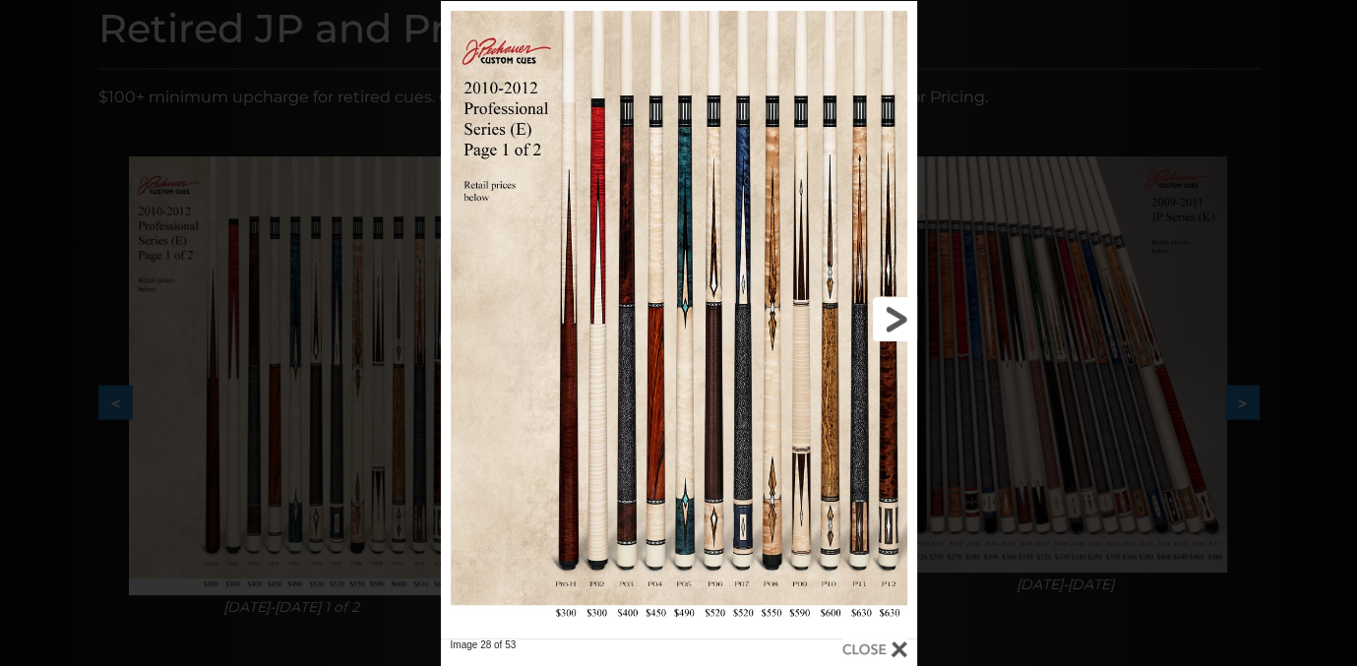
click at [735, 288] on link at bounding box center [810, 320] width 215 height 638
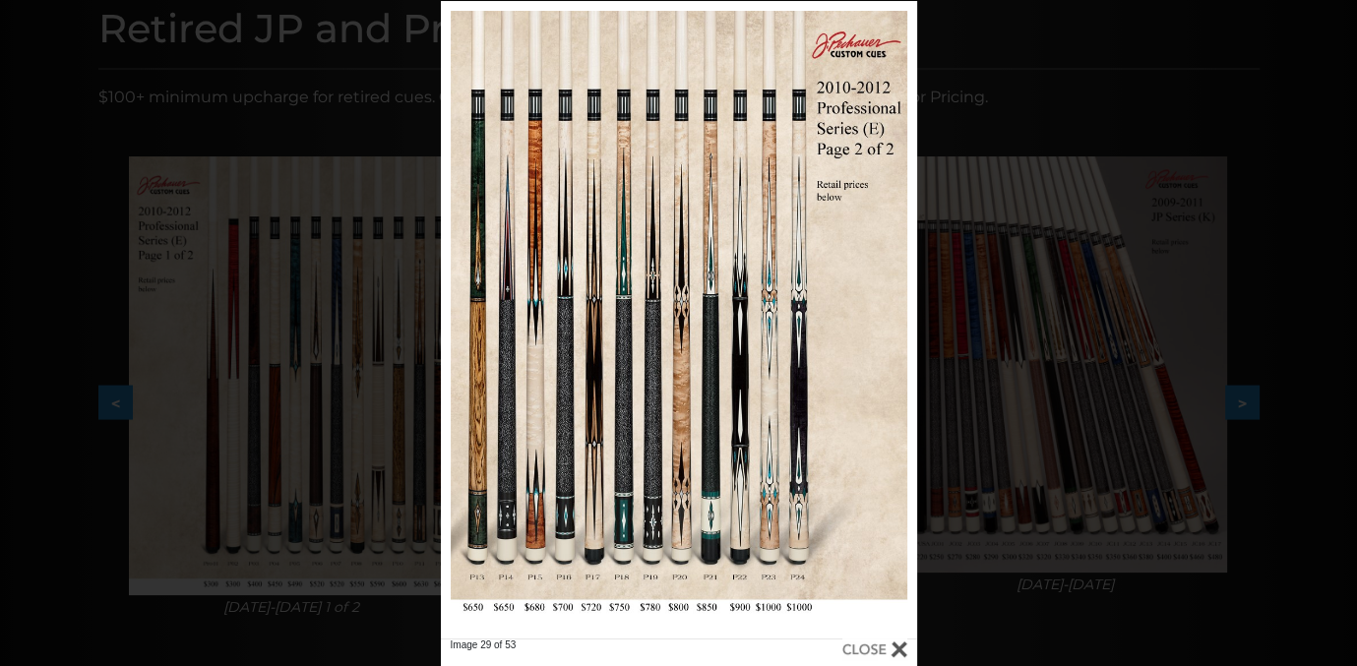
click at [1063, 105] on div "Image 29 of 53" at bounding box center [678, 334] width 1357 height 666
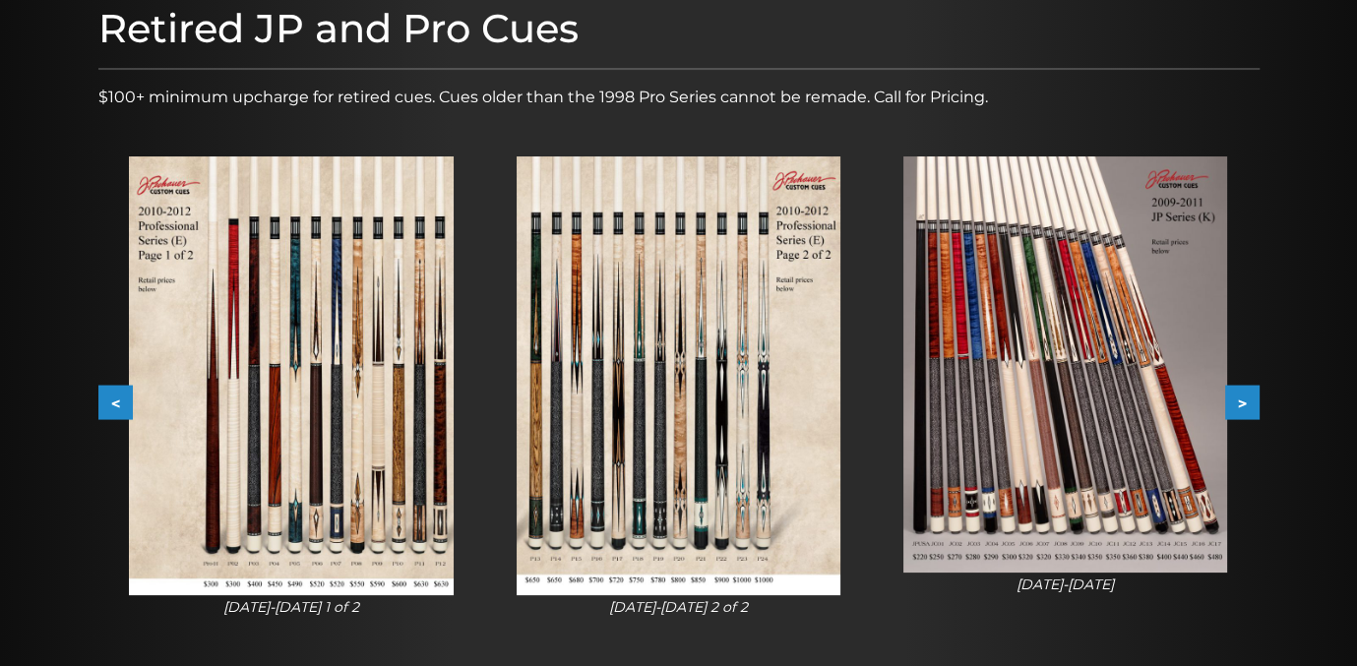
click at [110, 398] on button "<" at bounding box center [115, 403] width 34 height 34
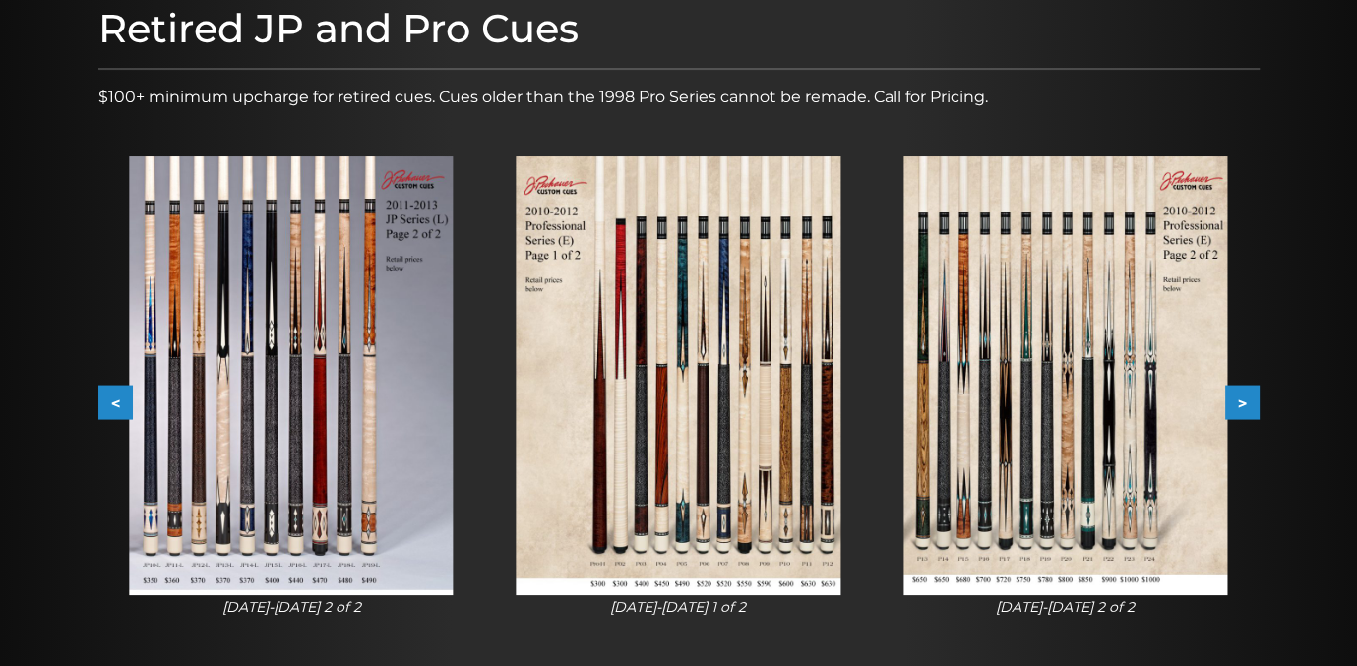
click at [110, 398] on button "<" at bounding box center [115, 403] width 34 height 34
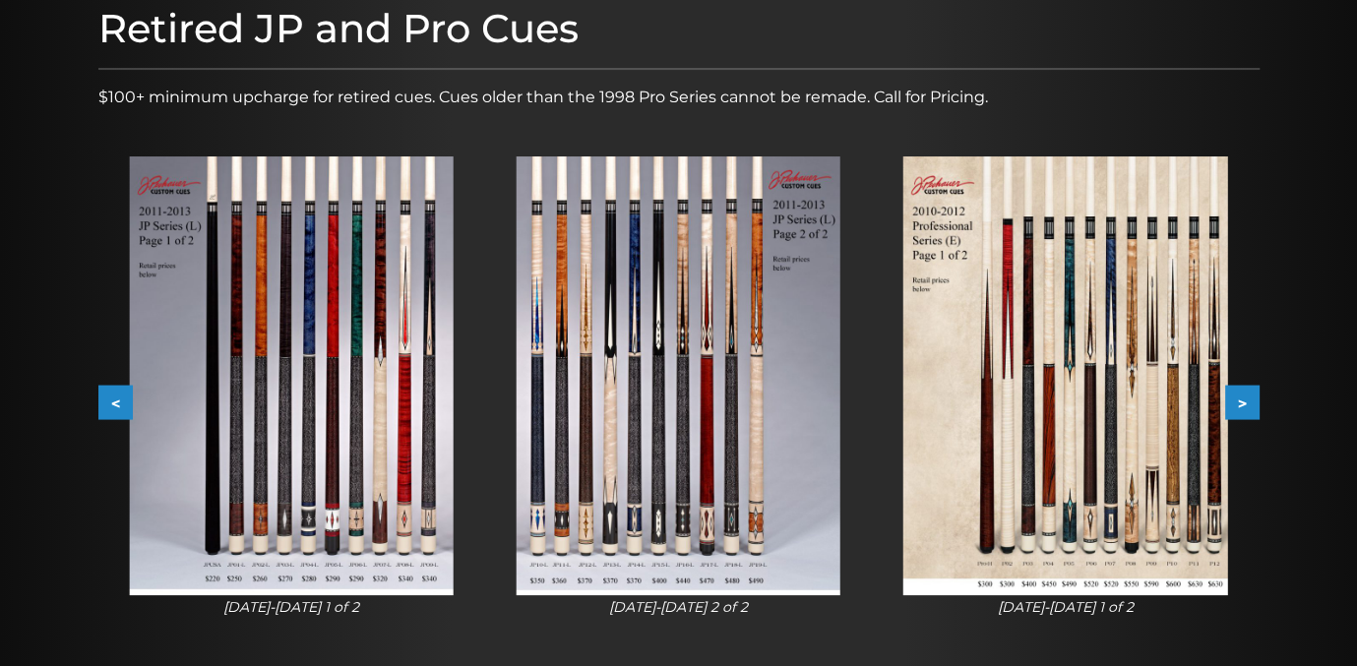
click at [110, 398] on button "<" at bounding box center [115, 403] width 34 height 34
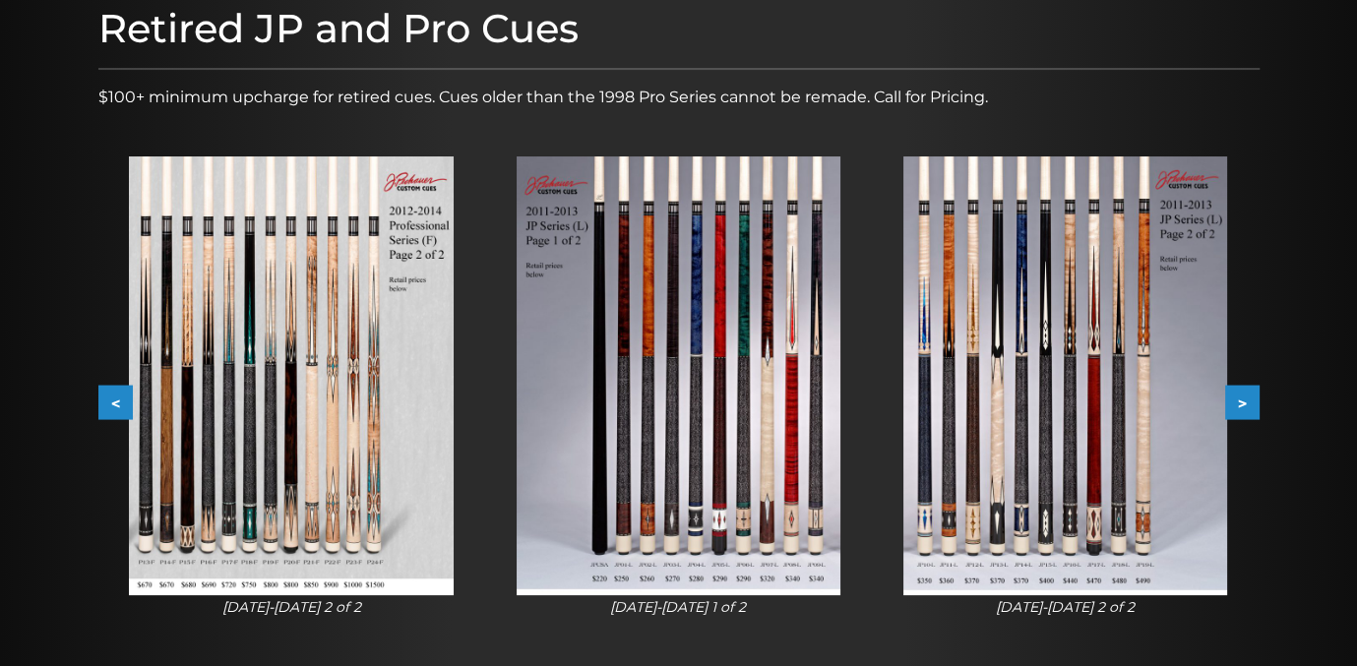
click at [110, 398] on button "<" at bounding box center [115, 403] width 34 height 34
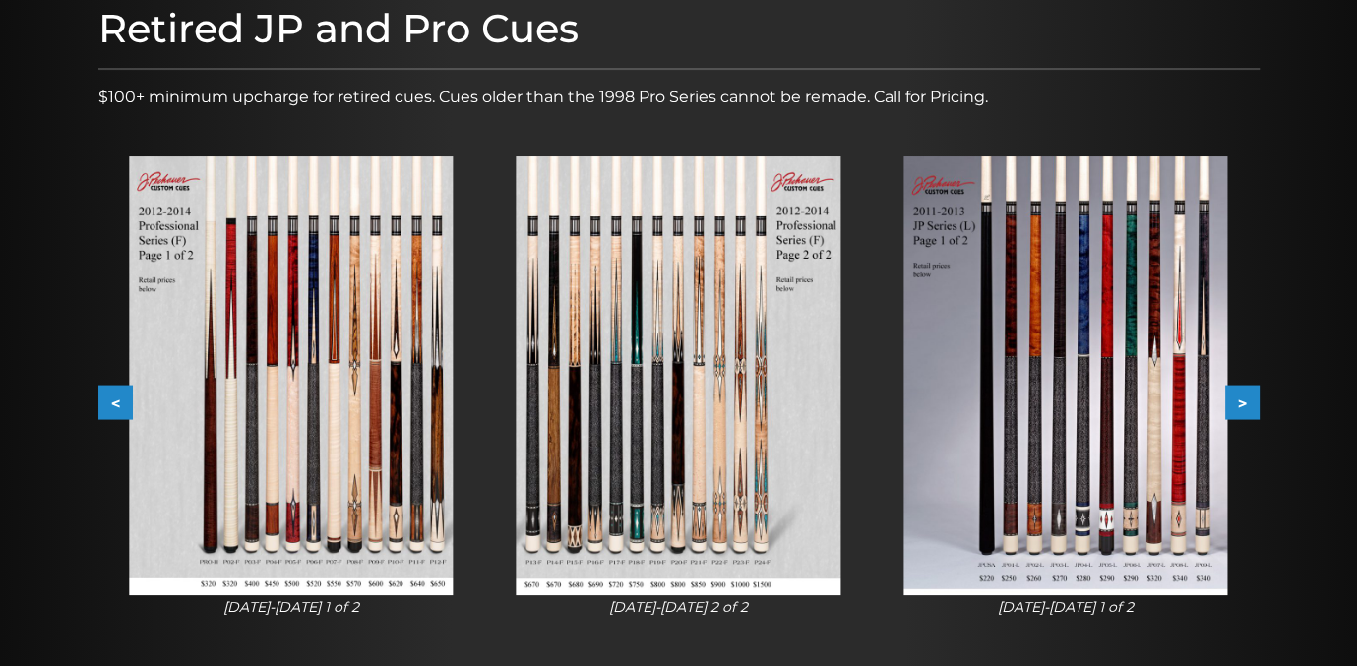
click at [110, 398] on button "<" at bounding box center [115, 403] width 34 height 34
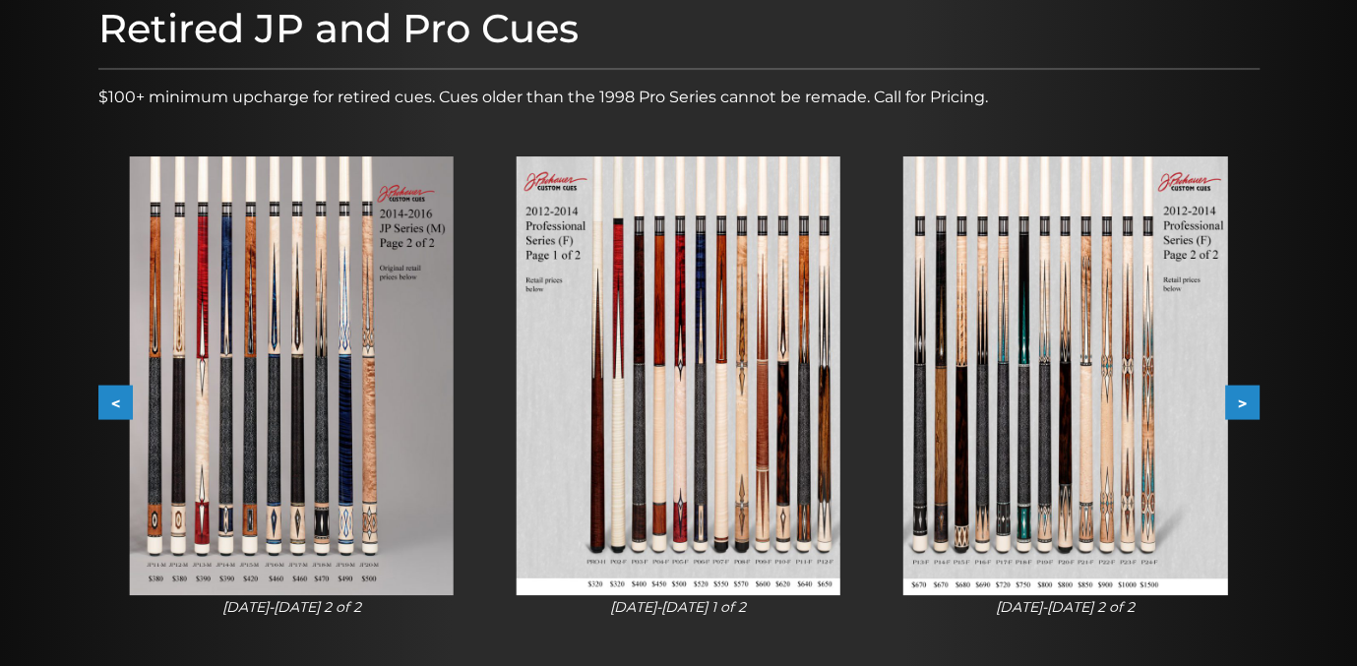
click at [110, 398] on button "<" at bounding box center [115, 403] width 34 height 34
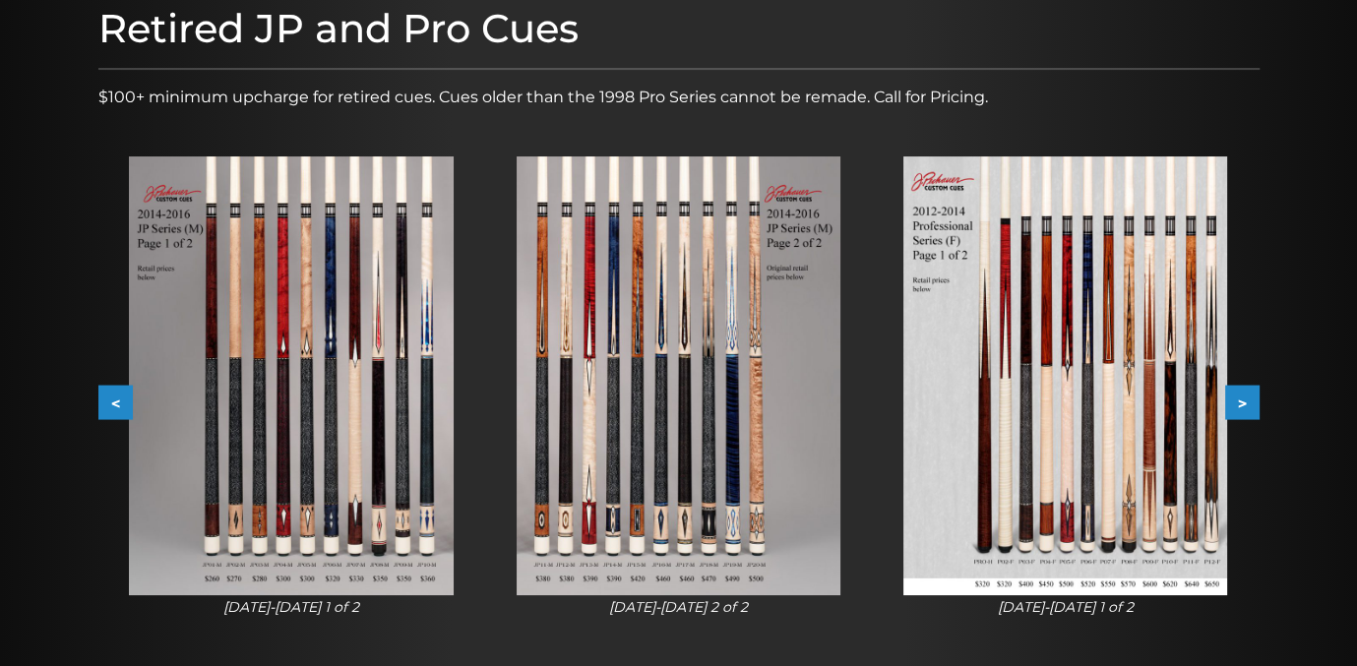
click at [110, 398] on button "<" at bounding box center [115, 403] width 34 height 34
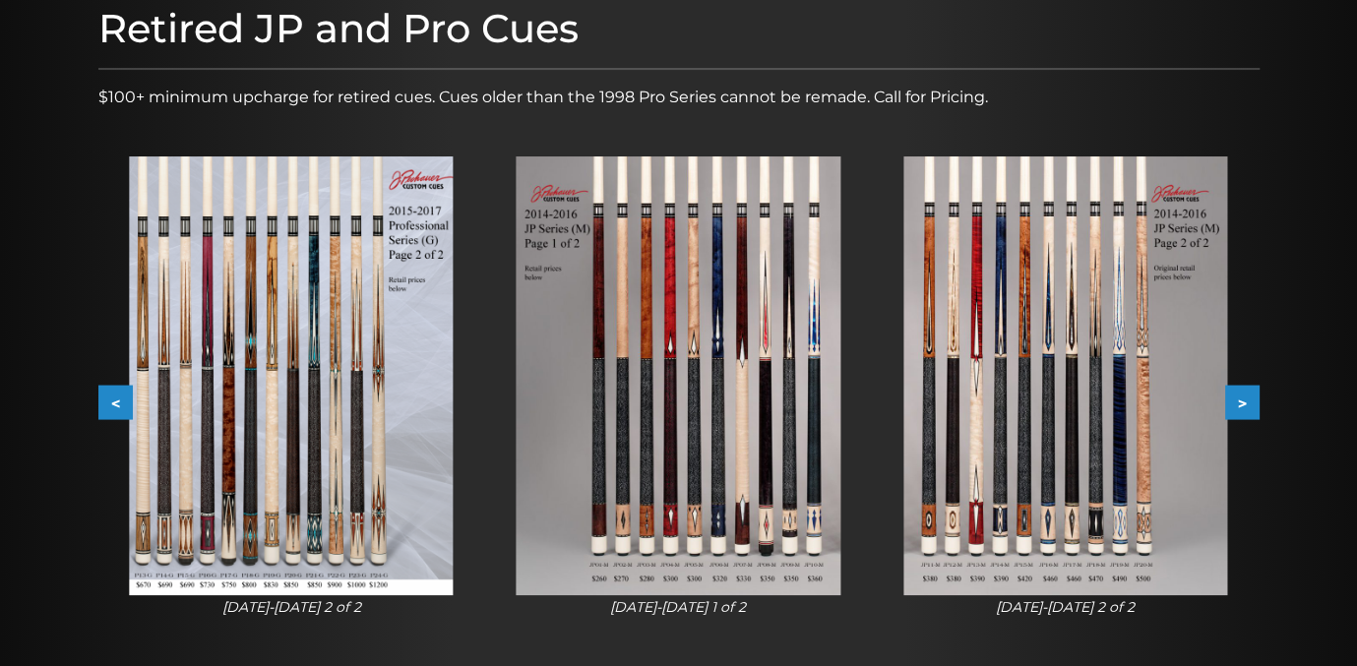
click at [110, 398] on button "<" at bounding box center [115, 403] width 34 height 34
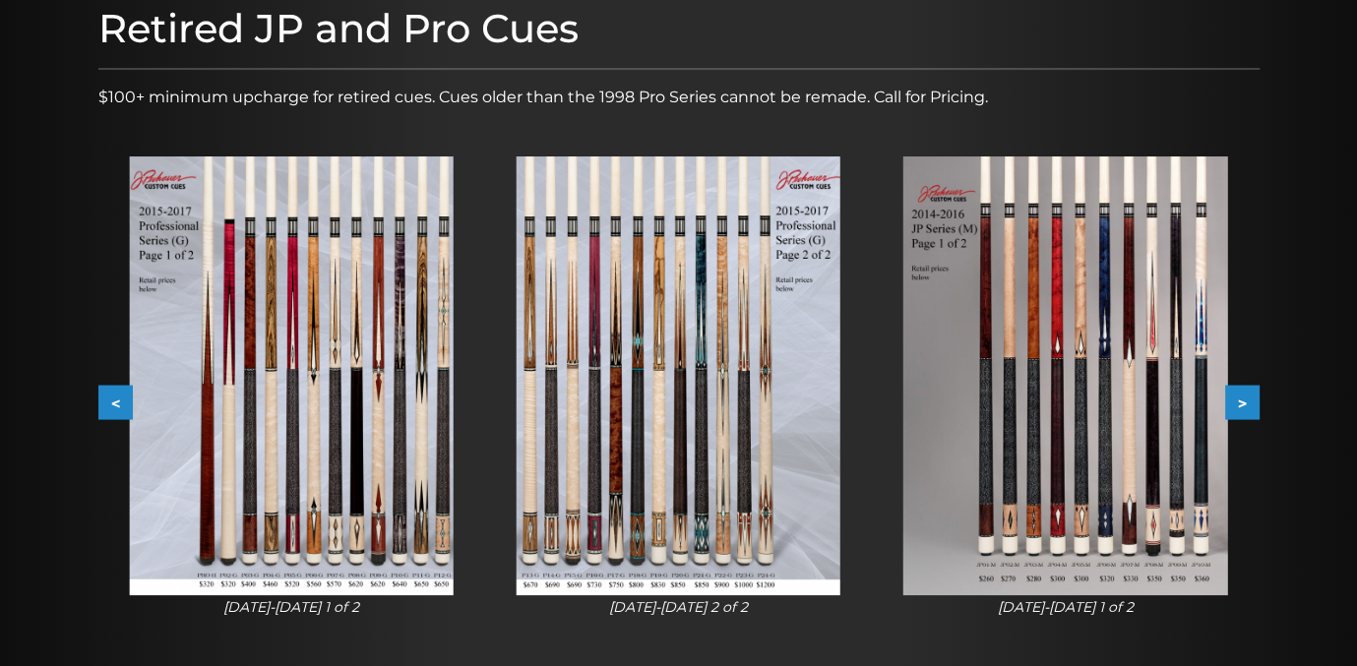
click at [110, 398] on button "<" at bounding box center [115, 403] width 34 height 34
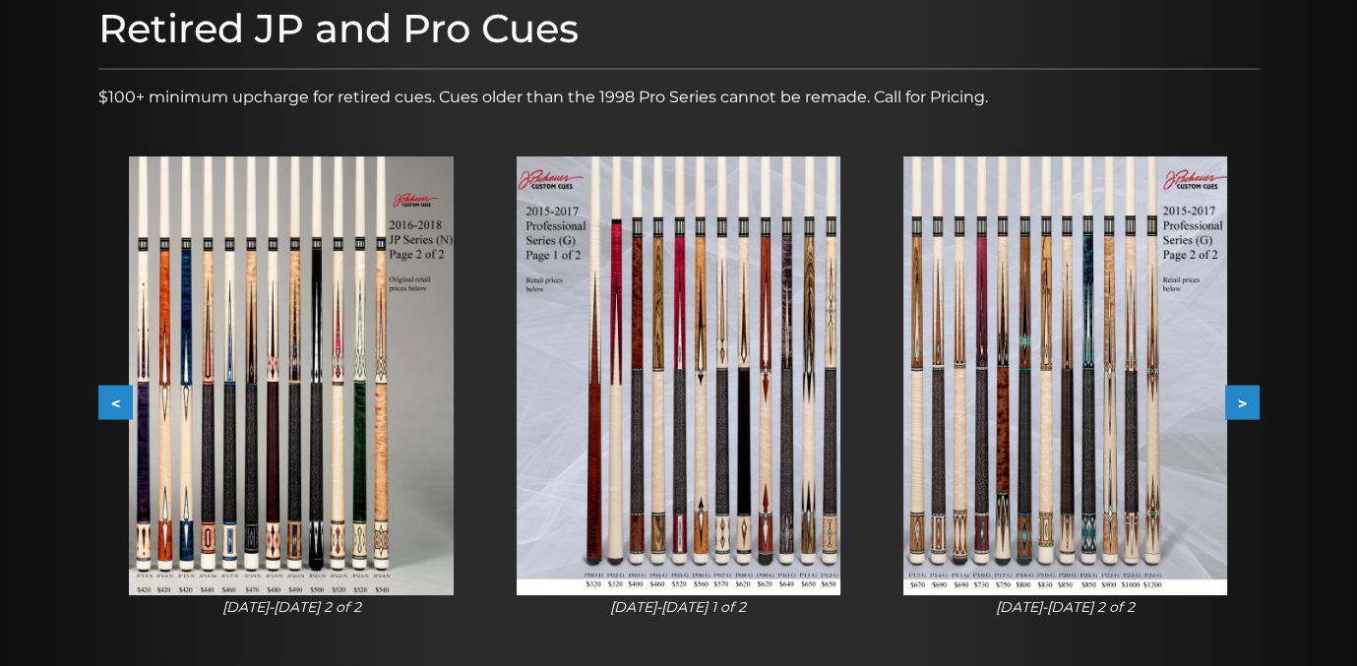
click at [110, 398] on button "<" at bounding box center [115, 403] width 34 height 34
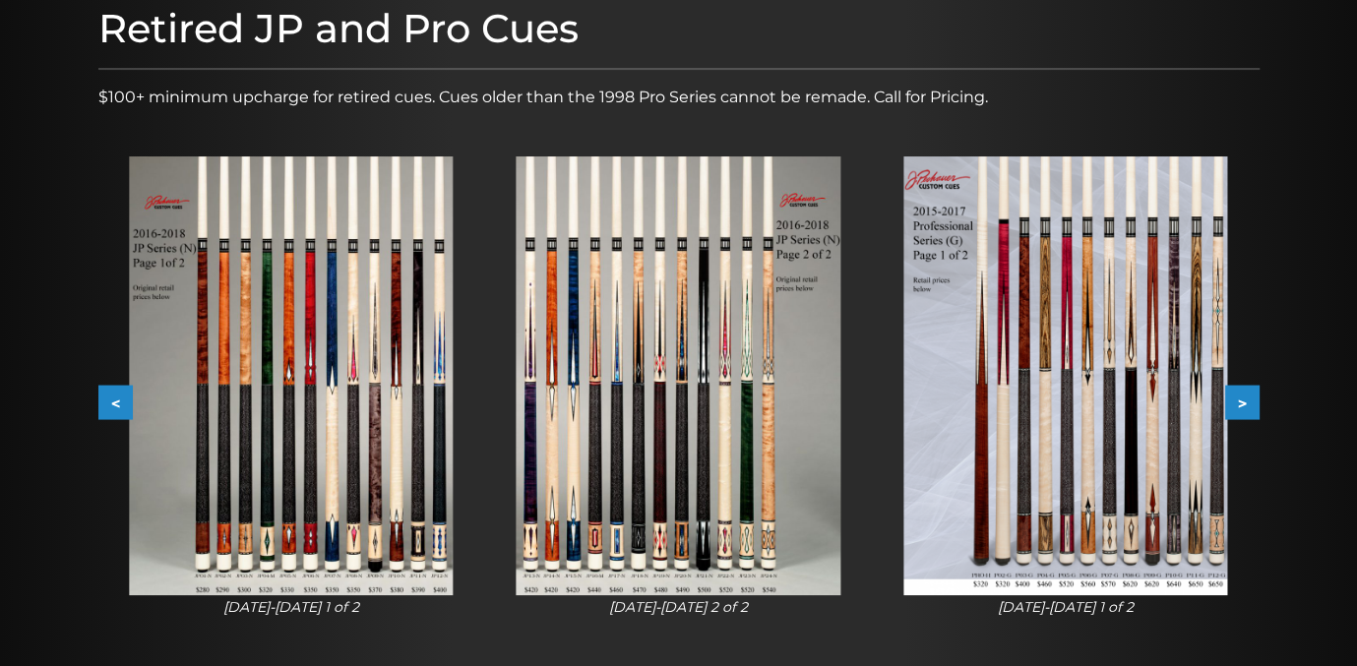
click at [110, 398] on button "<" at bounding box center [115, 403] width 34 height 34
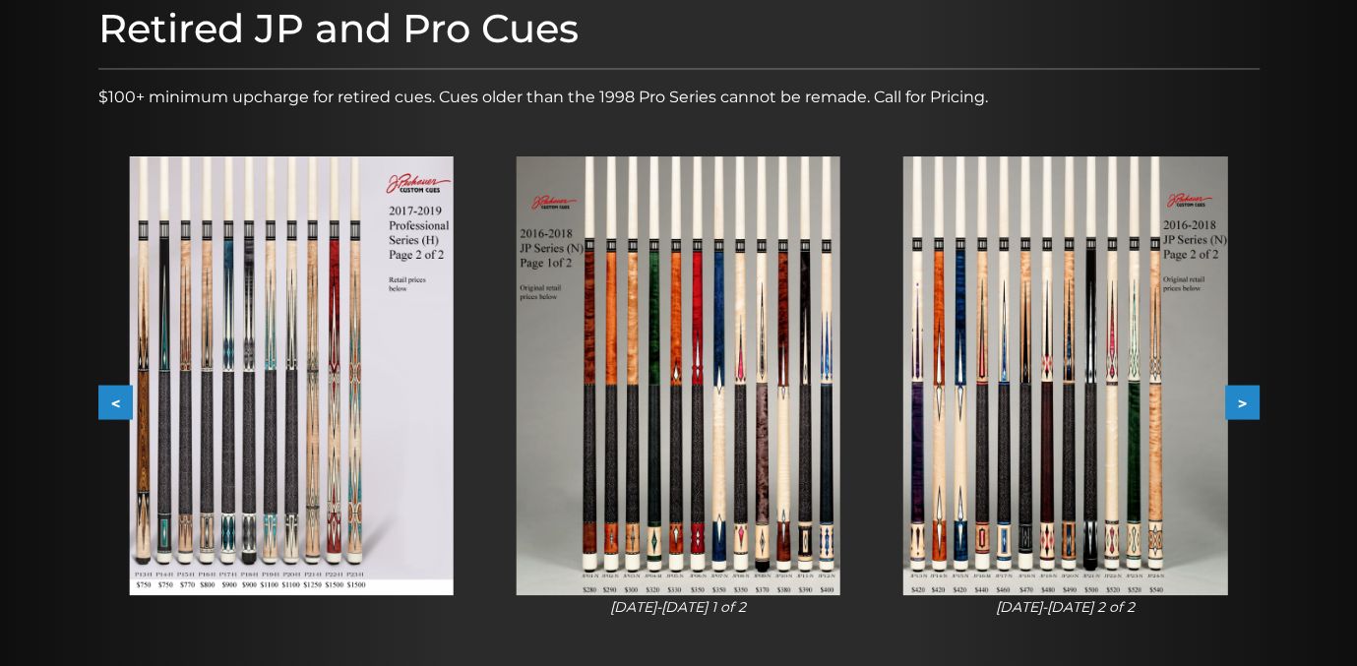
click at [110, 398] on button "<" at bounding box center [115, 403] width 34 height 34
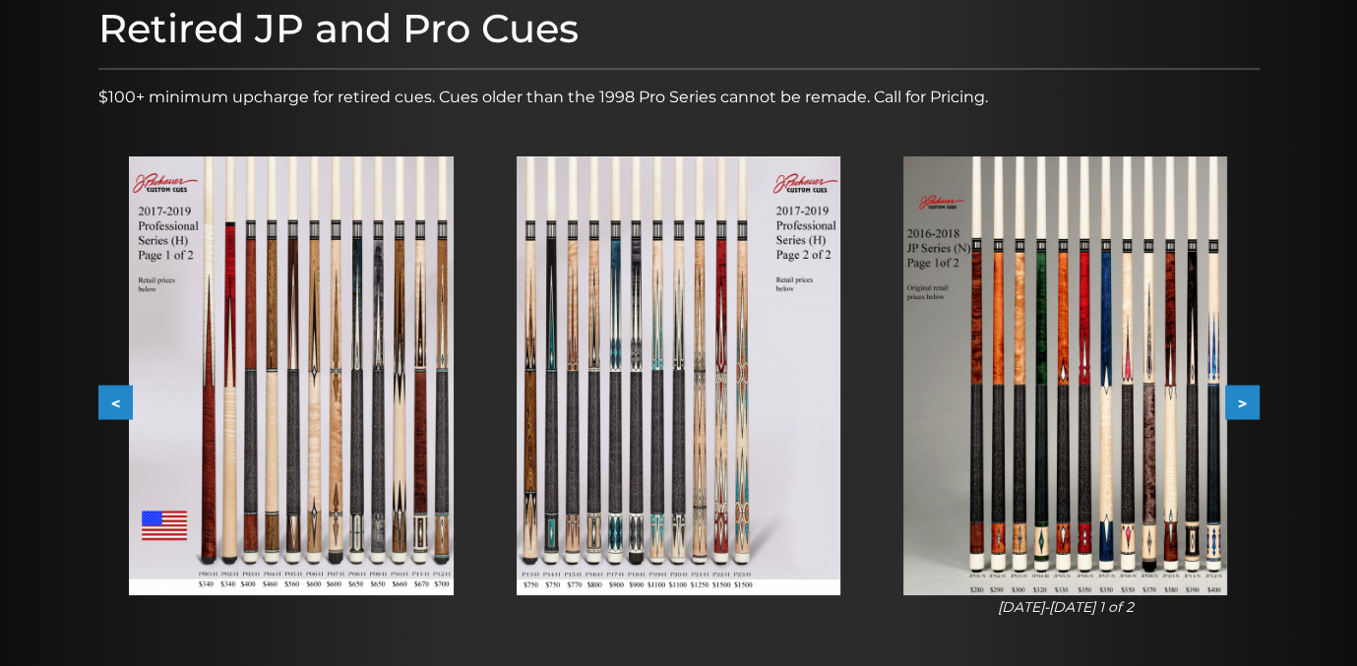
click at [110, 398] on button "<" at bounding box center [115, 403] width 34 height 34
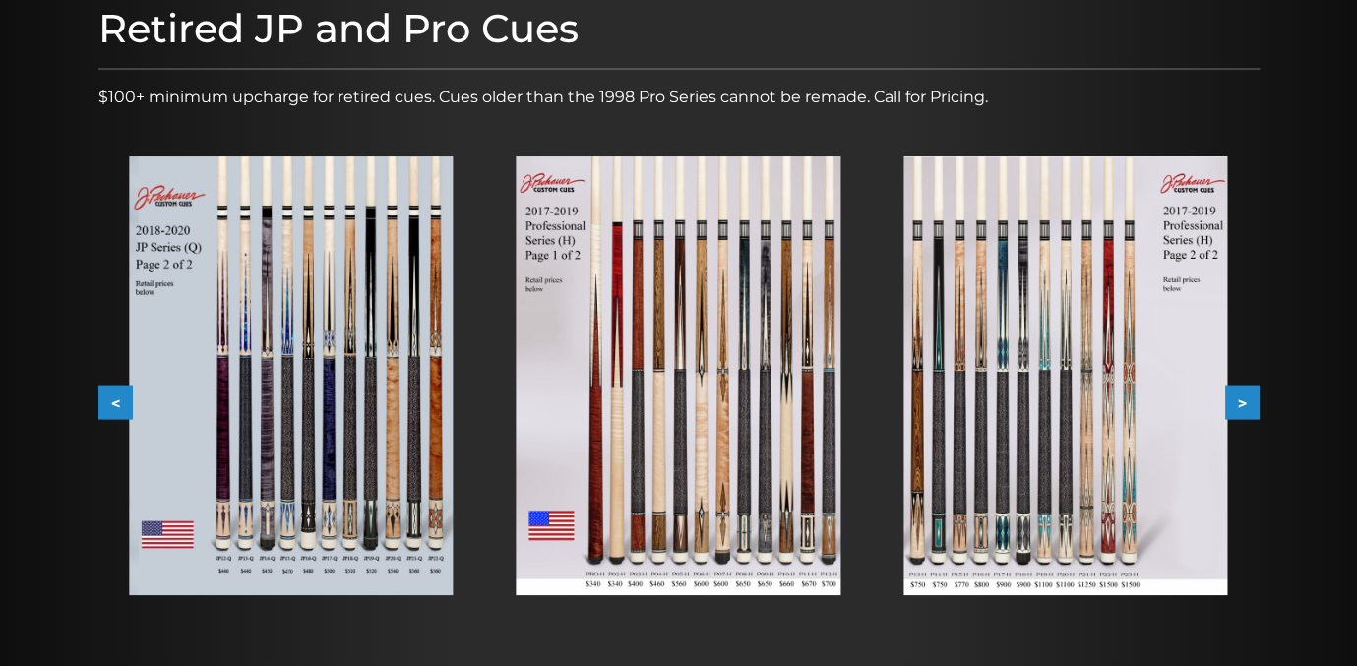
click at [110, 398] on button "<" at bounding box center [115, 403] width 34 height 34
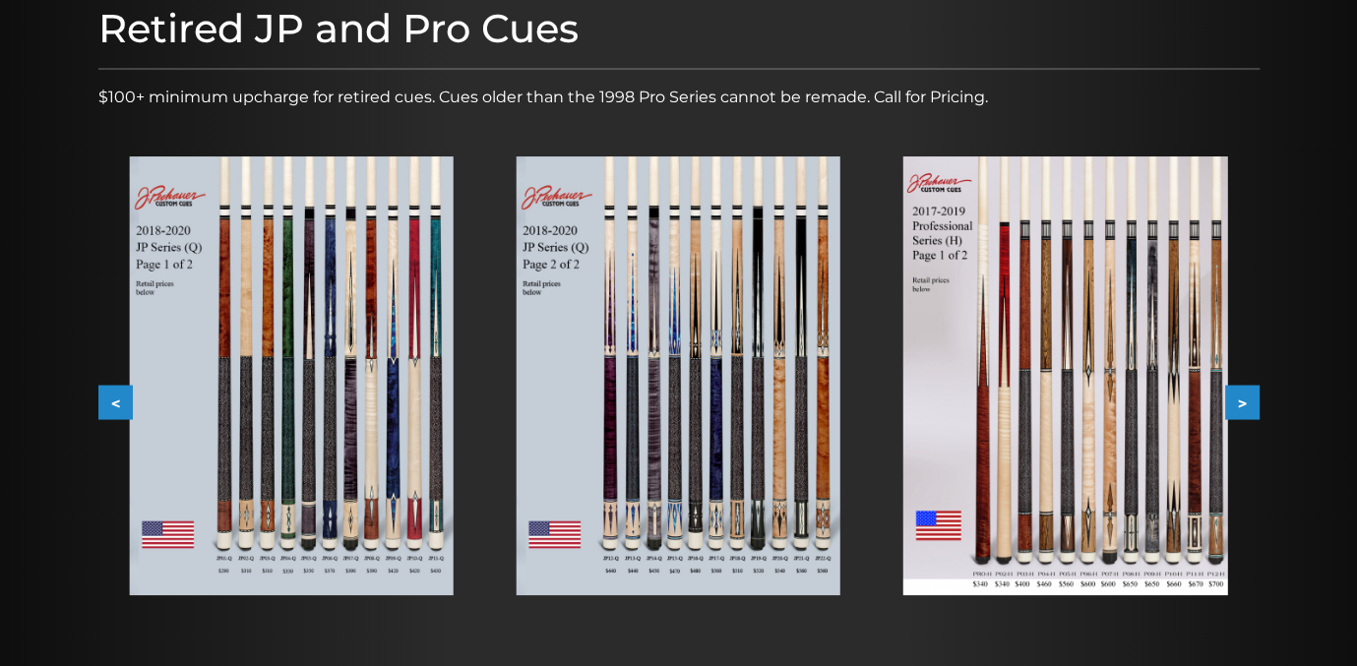
click at [110, 398] on button "<" at bounding box center [115, 403] width 34 height 34
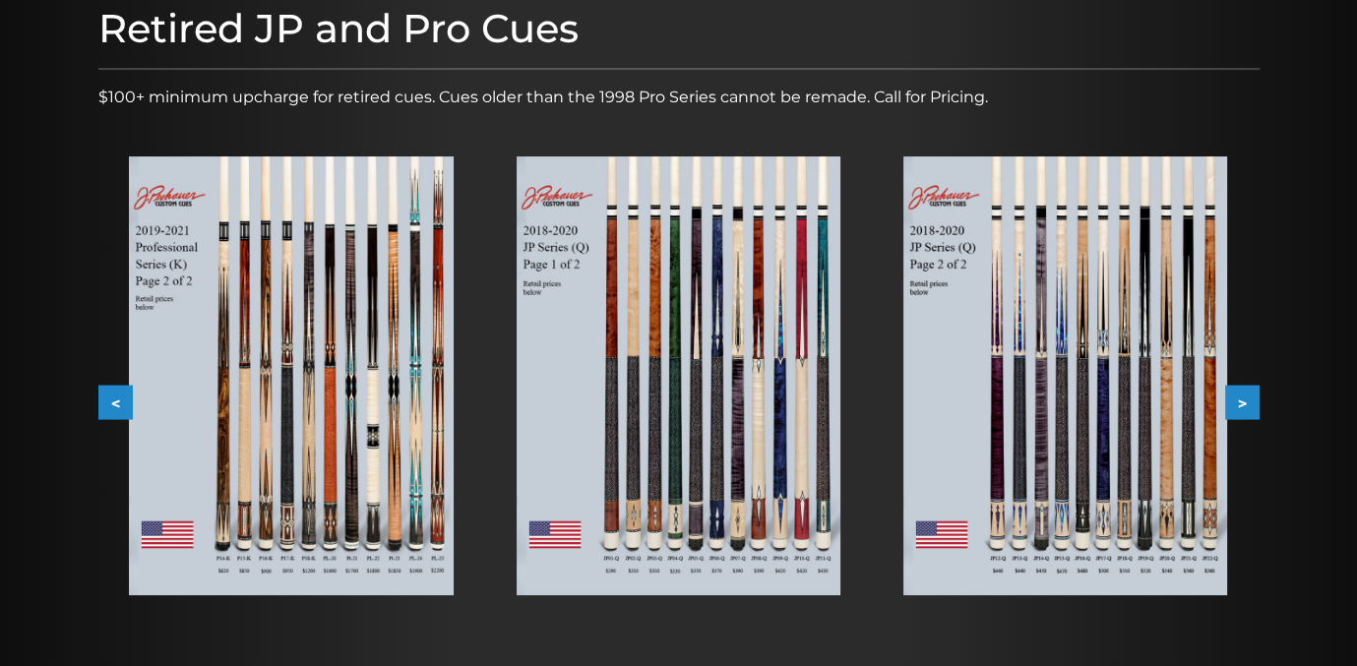
click at [110, 398] on button "<" at bounding box center [115, 403] width 34 height 34
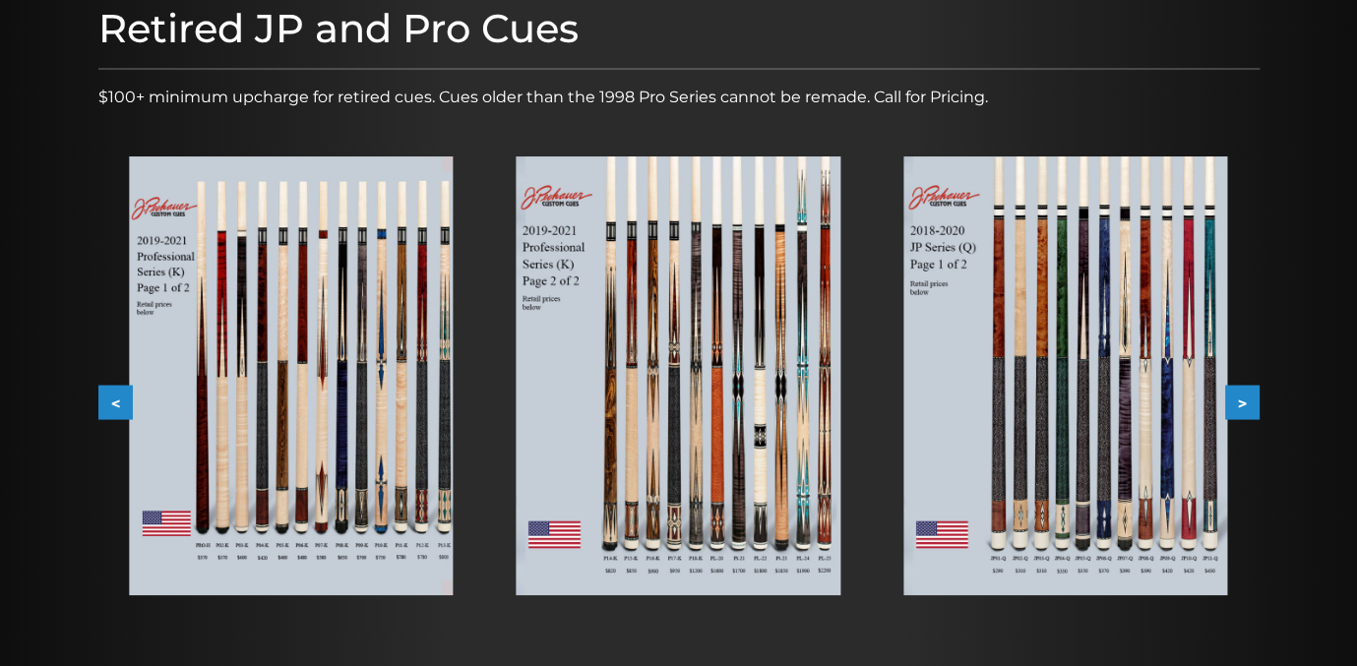
click at [309, 530] on img at bounding box center [291, 375] width 324 height 439
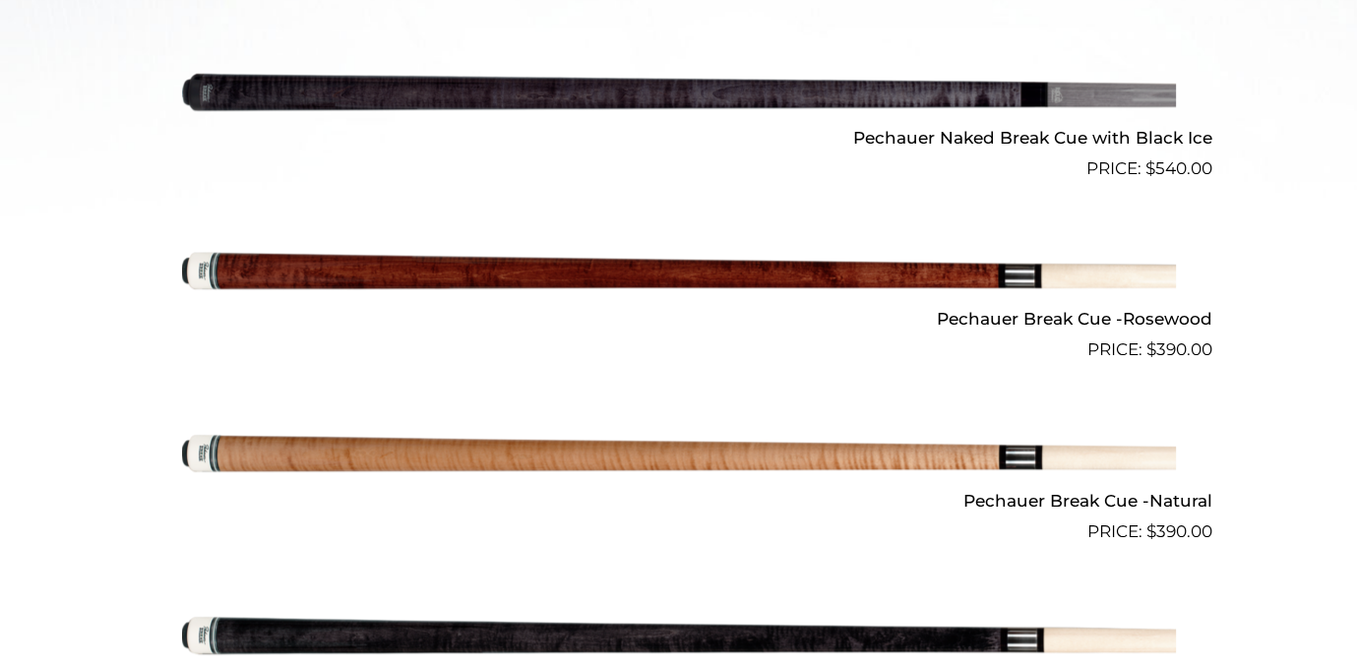
scroll to position [945, 0]
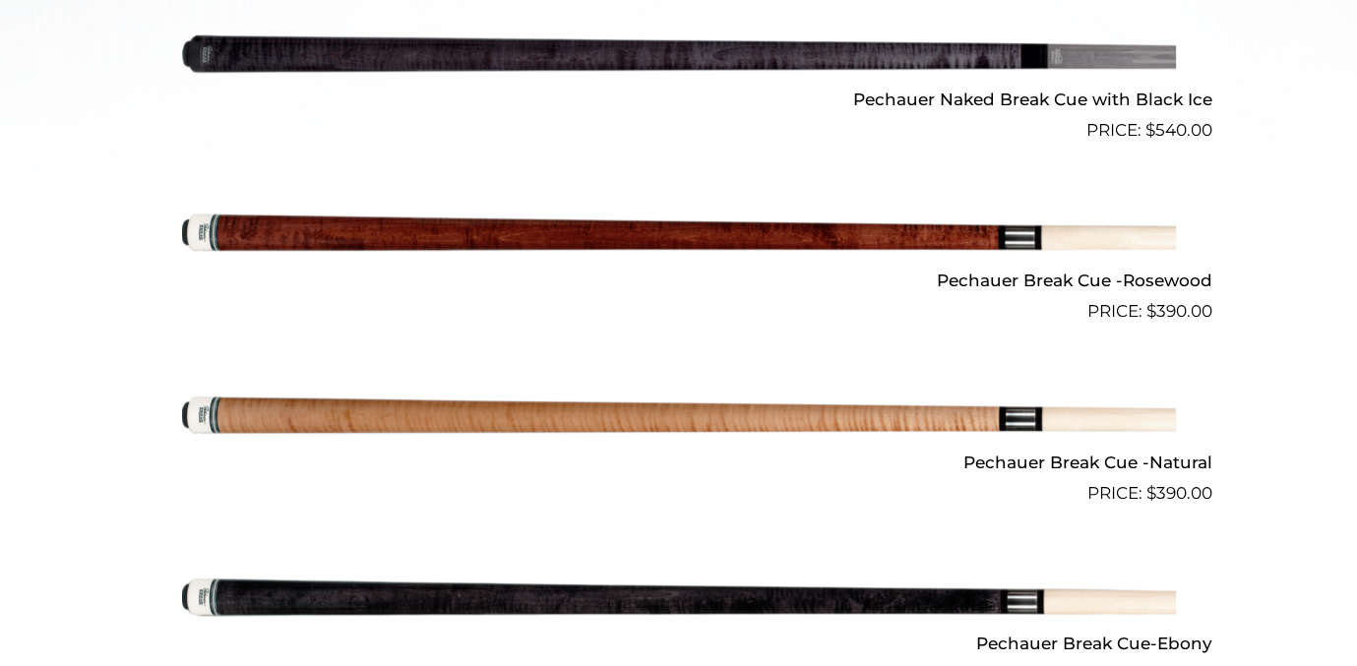
click at [1148, 456] on h2 "Pechauer Break Cue -Natural" at bounding box center [679, 462] width 1067 height 36
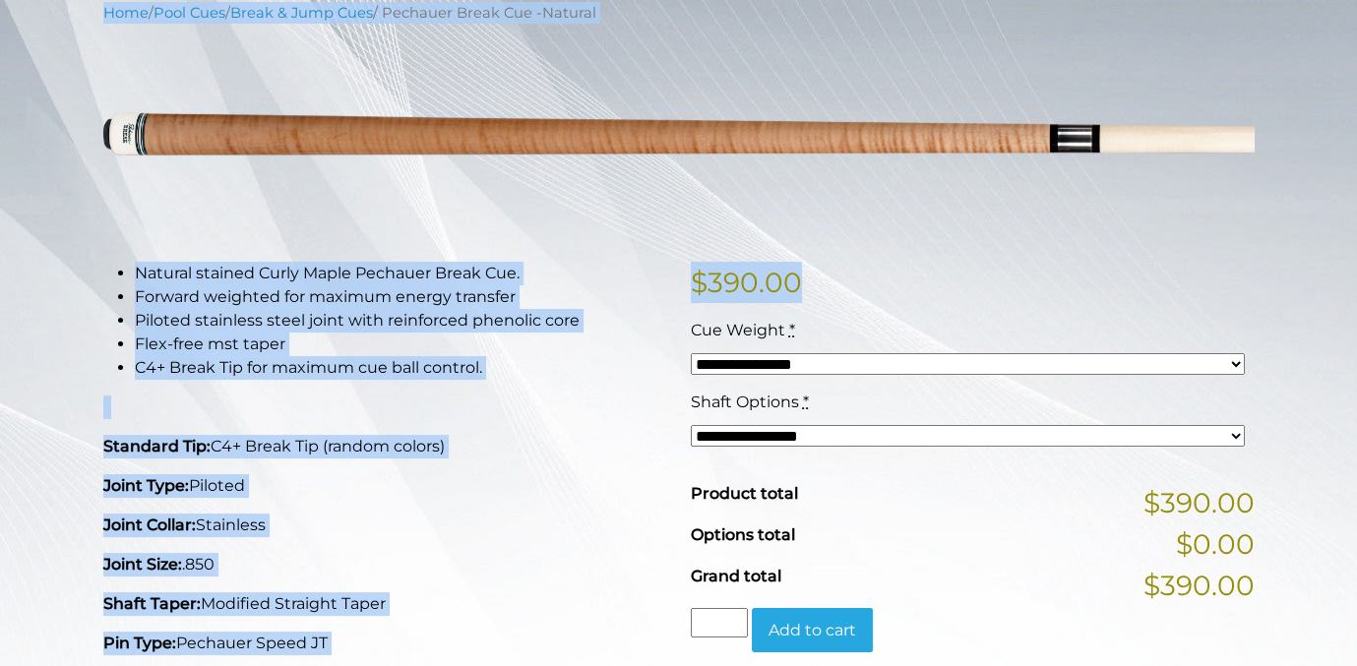
drag, startPoint x: 1371, startPoint y: 121, endPoint x: 1374, endPoint y: 200, distance: 78.8
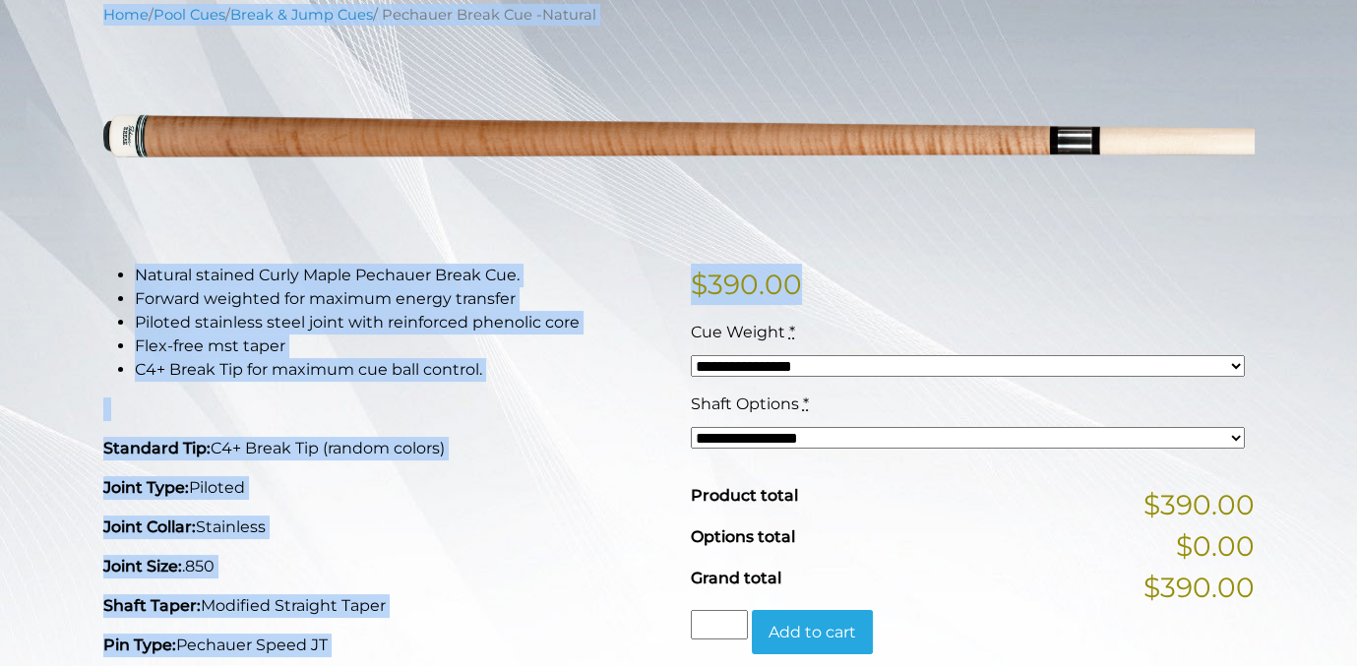
drag, startPoint x: 1374, startPoint y: 200, endPoint x: 1195, endPoint y: 212, distance: 179.5
click at [1195, 212] on img at bounding box center [679, 136] width 1152 height 192
click at [1093, 357] on select "**********" at bounding box center [968, 366] width 554 height 23
select select "*****"
click at [691, 355] on select "**********" at bounding box center [968, 366] width 554 height 23
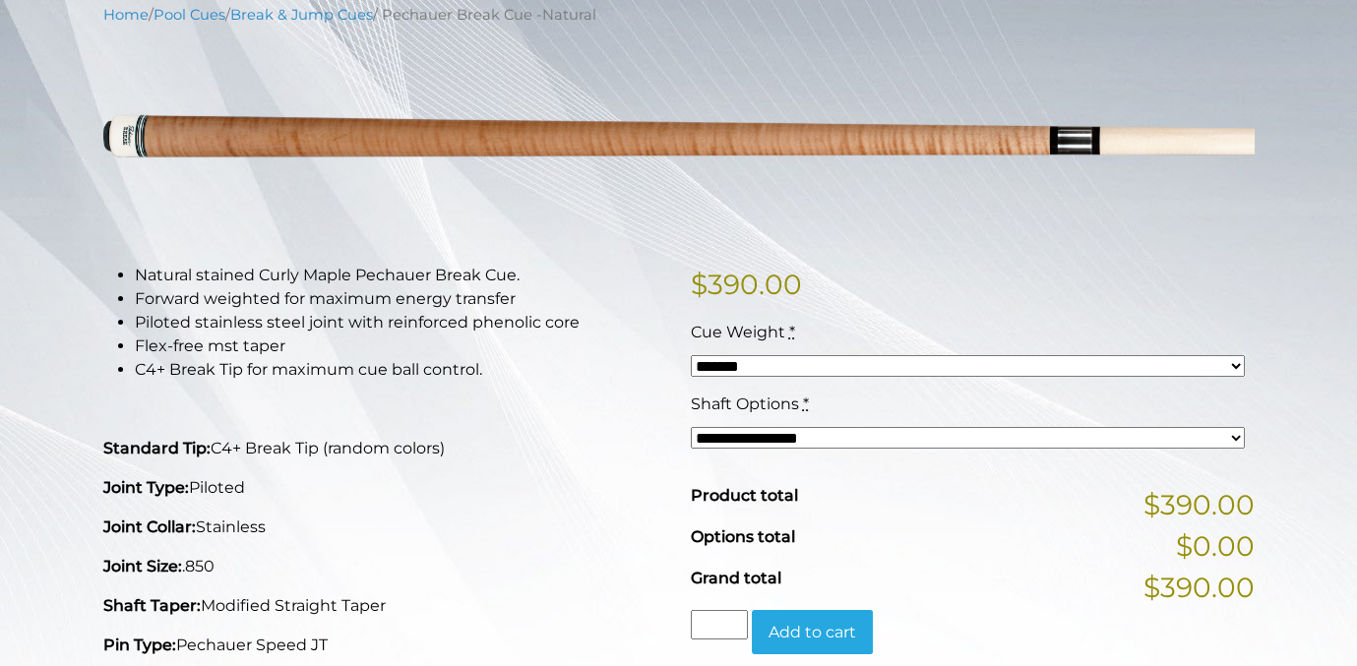
click at [849, 462] on div "**********" at bounding box center [968, 429] width 564 height 72
click at [862, 434] on select "**********" at bounding box center [968, 438] width 554 height 23
select select "*****"
click at [691, 427] on select "**********" at bounding box center [968, 438] width 554 height 23
click at [870, 435] on select "**********" at bounding box center [968, 438] width 554 height 23
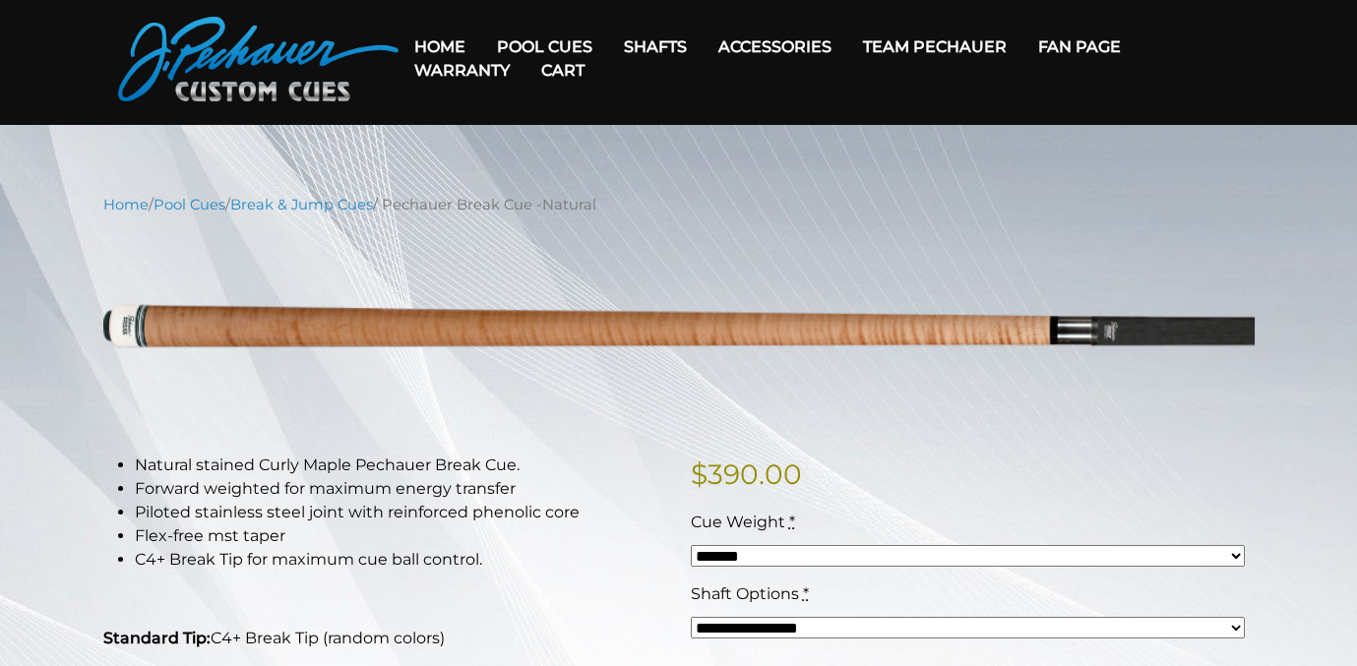
scroll to position [52, 0]
